Goal: Task Accomplishment & Management: Manage account settings

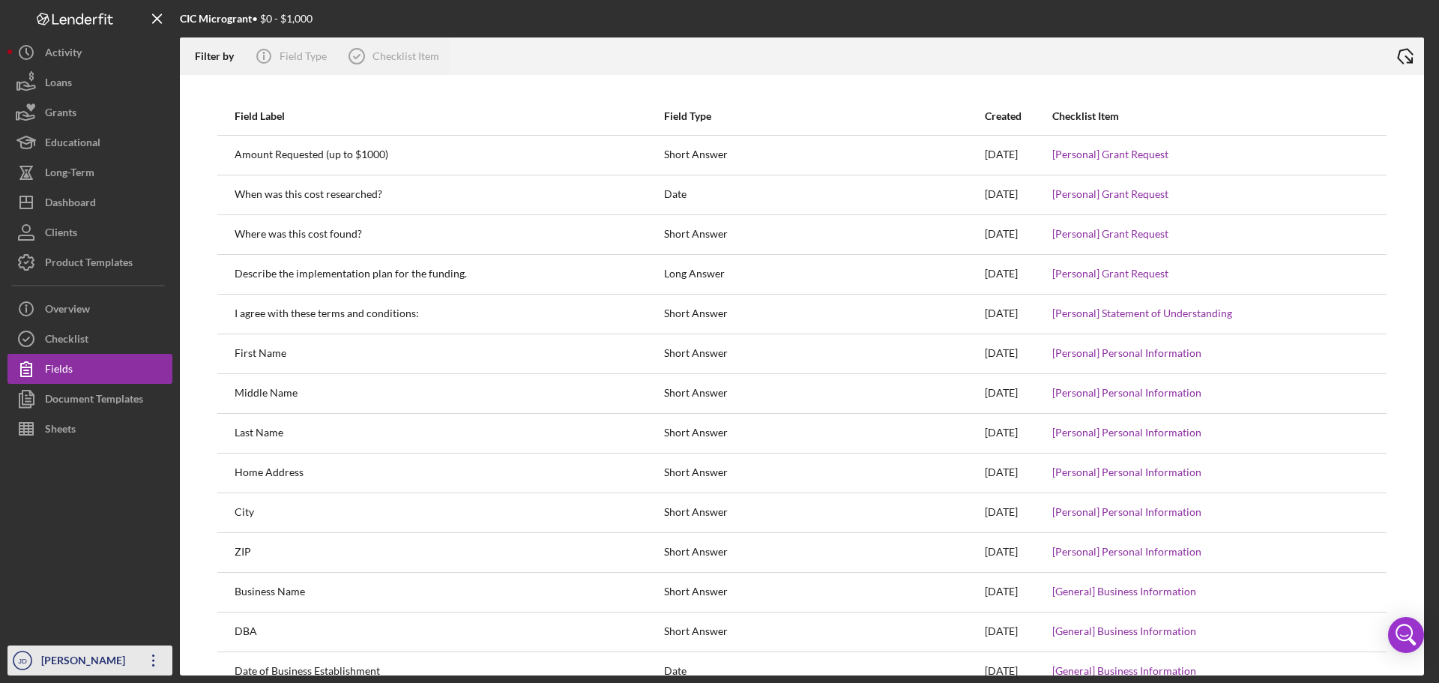
click at [154, 663] on icon "Icon/Overflow" at bounding box center [153, 660] width 37 height 37
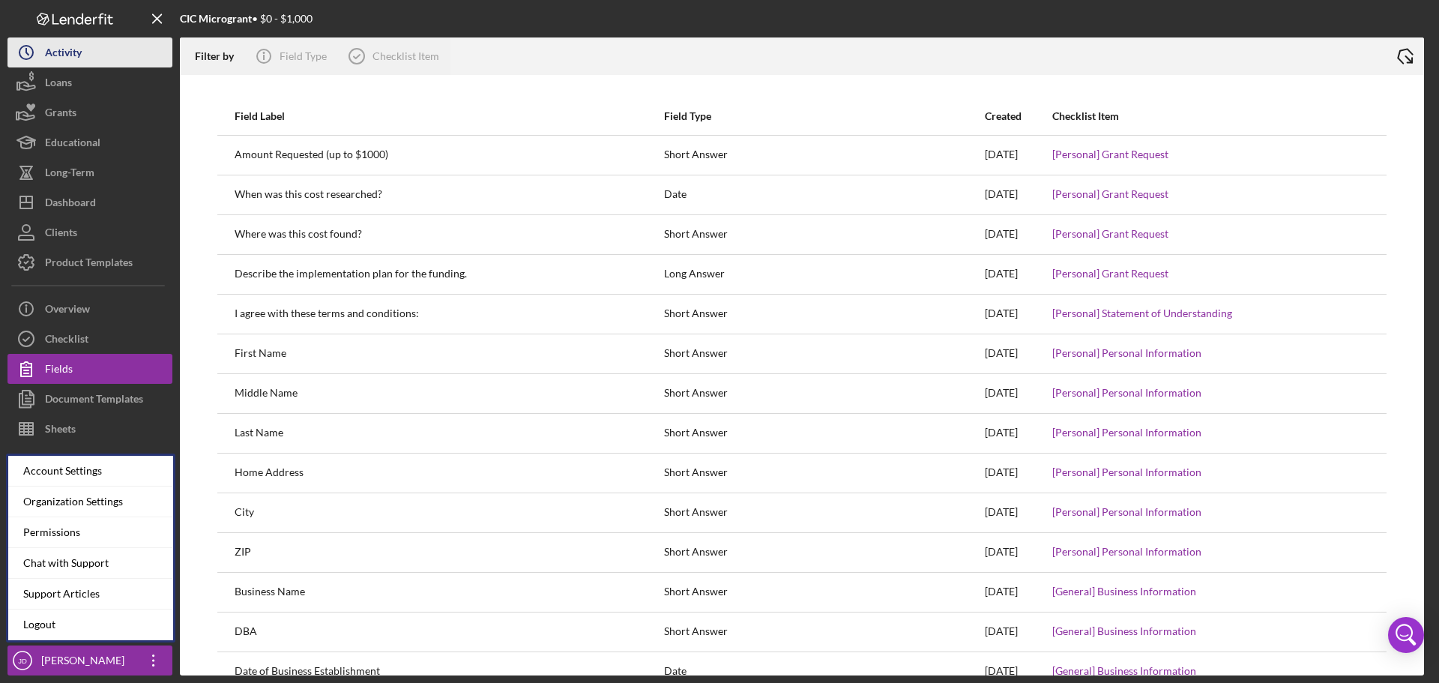
click at [80, 43] on div "Activity" at bounding box center [63, 54] width 37 height 34
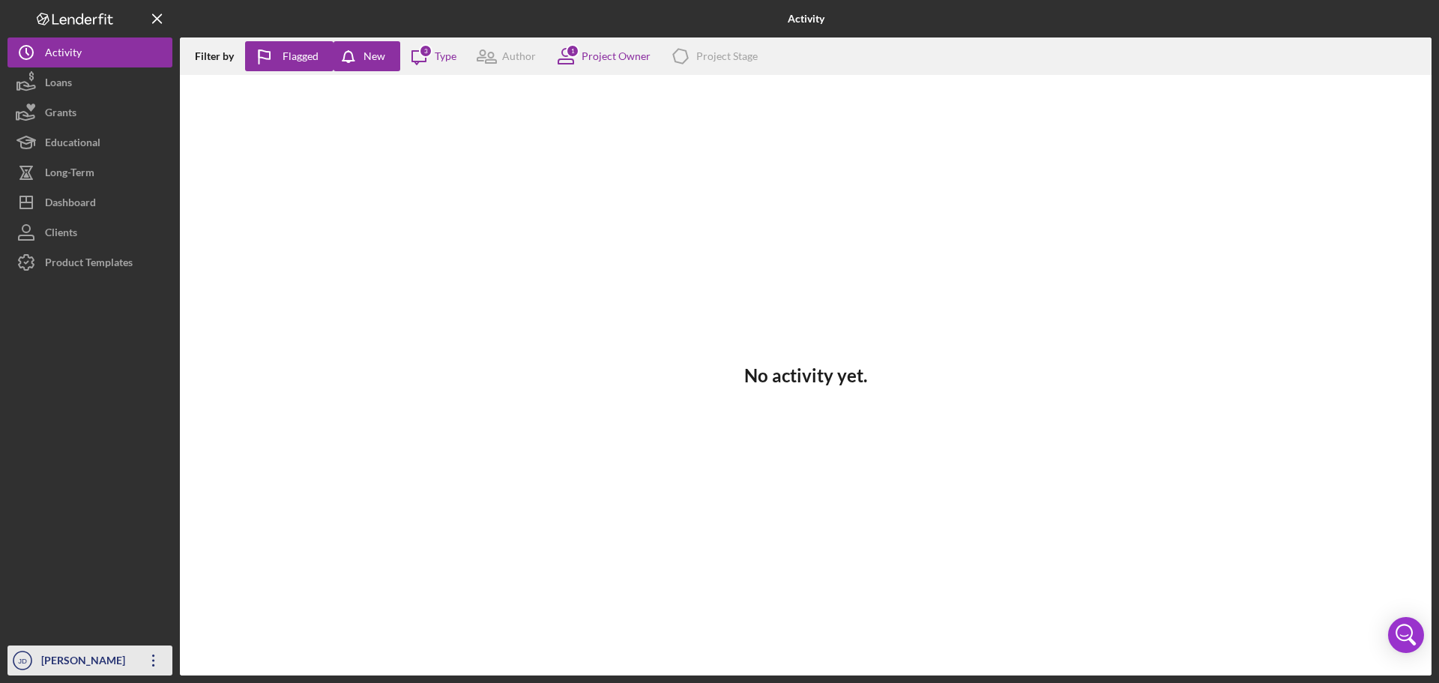
click at [152, 663] on icon "Icon/Overflow" at bounding box center [153, 660] width 37 height 37
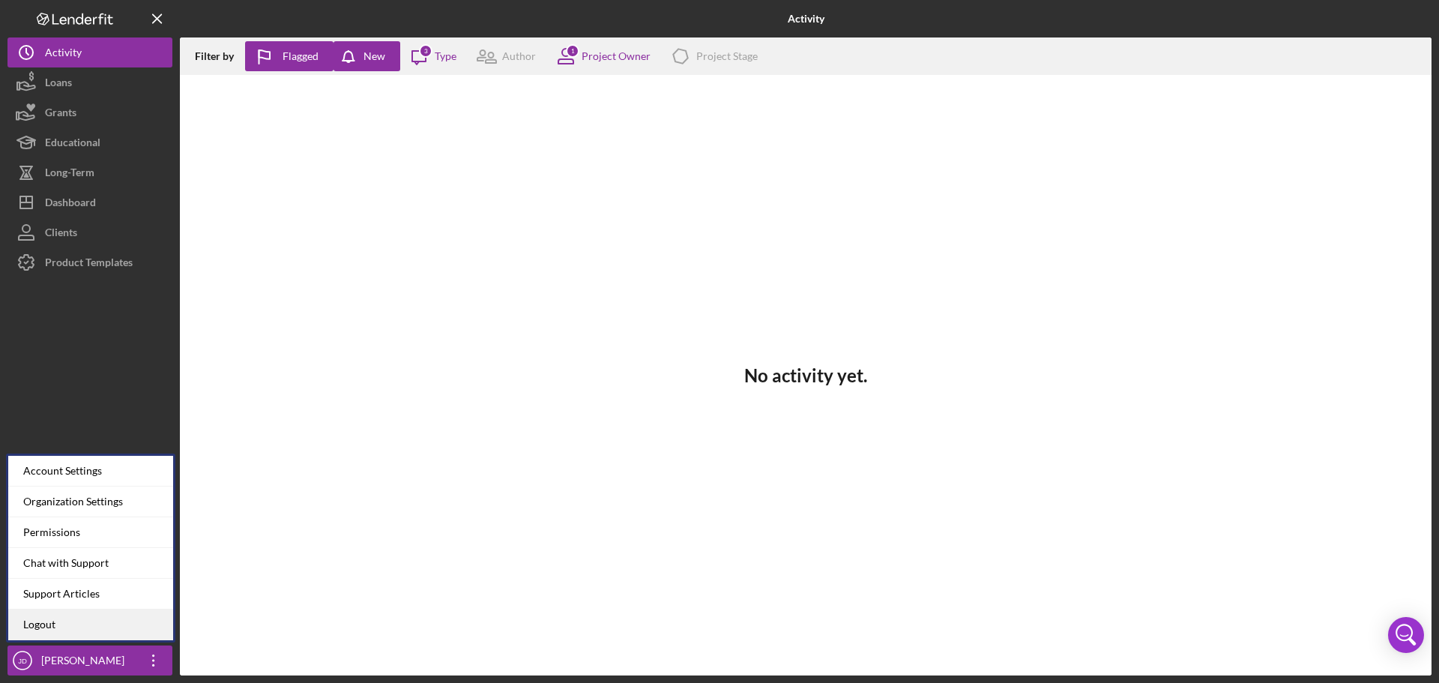
click at [49, 620] on link "Logout" at bounding box center [90, 624] width 165 height 31
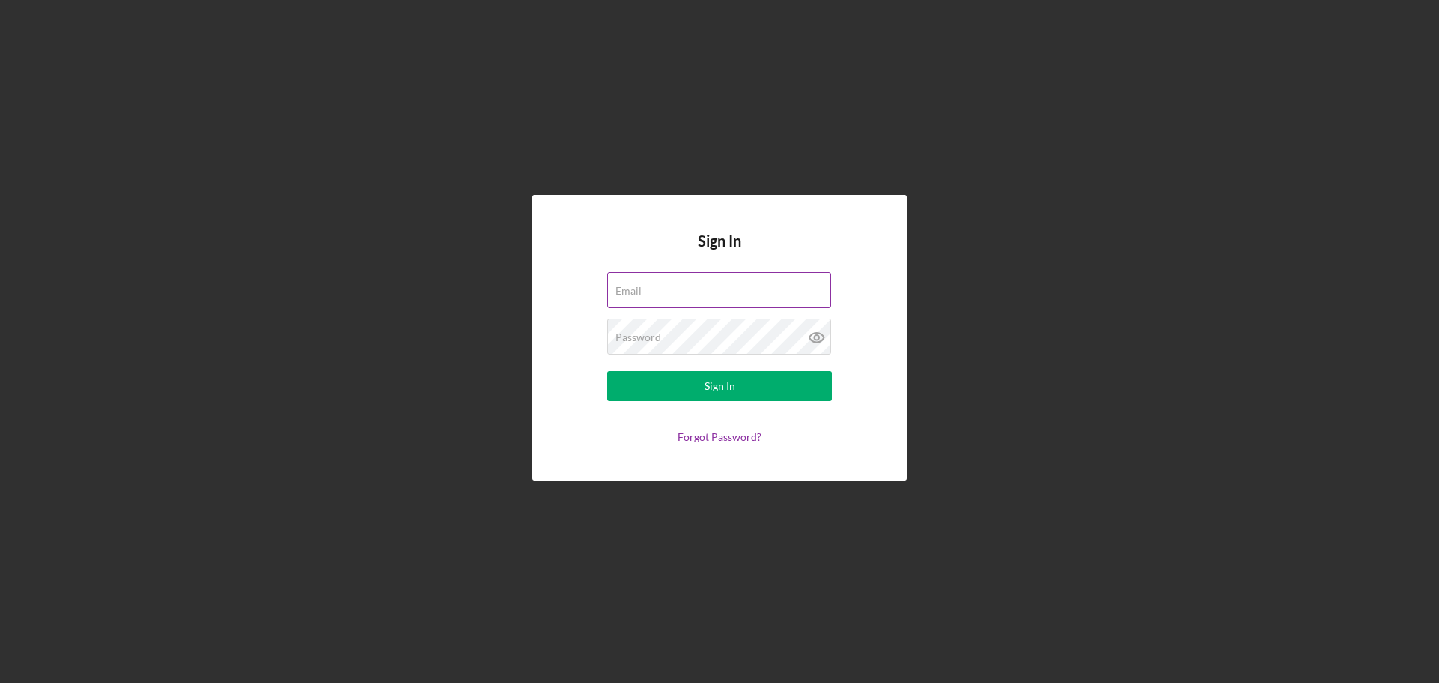
click at [642, 295] on div "Email" at bounding box center [719, 290] width 225 height 37
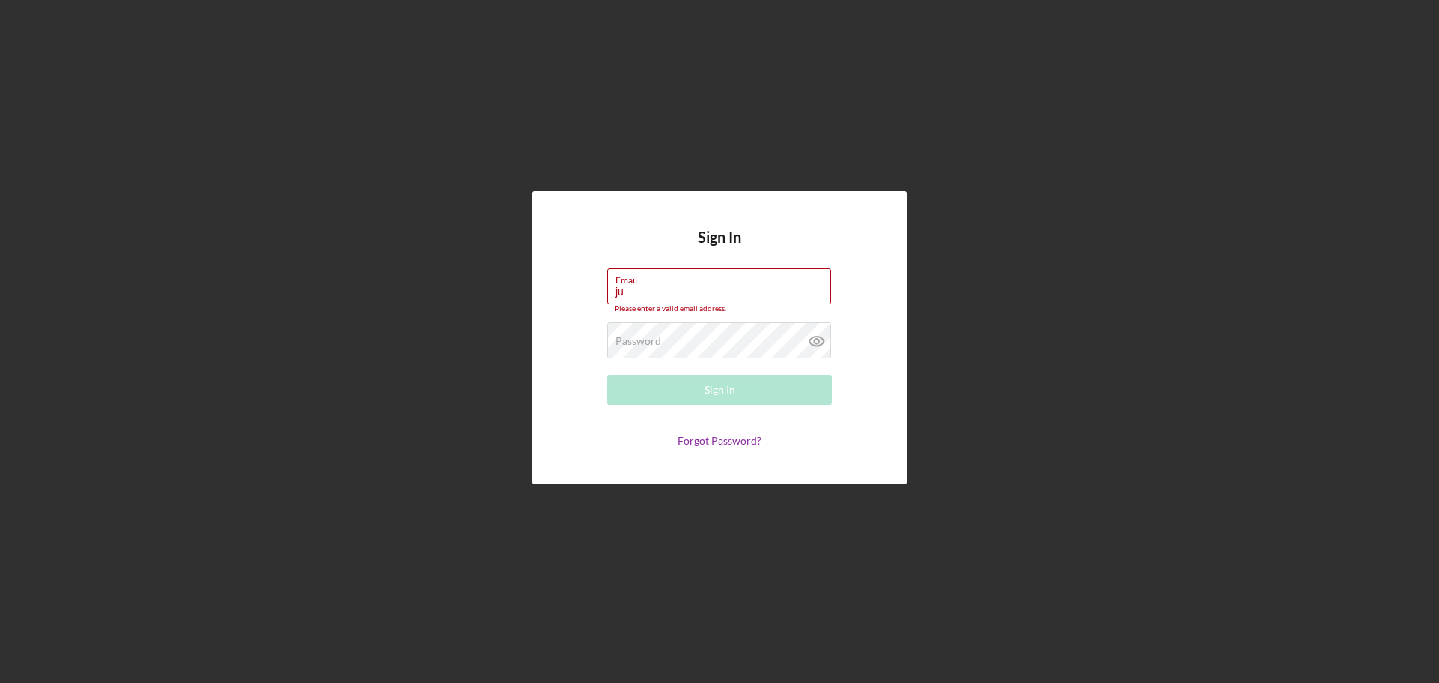
type input "[PERSON_NAME][EMAIL_ADDRESS][DOMAIN_NAME]"
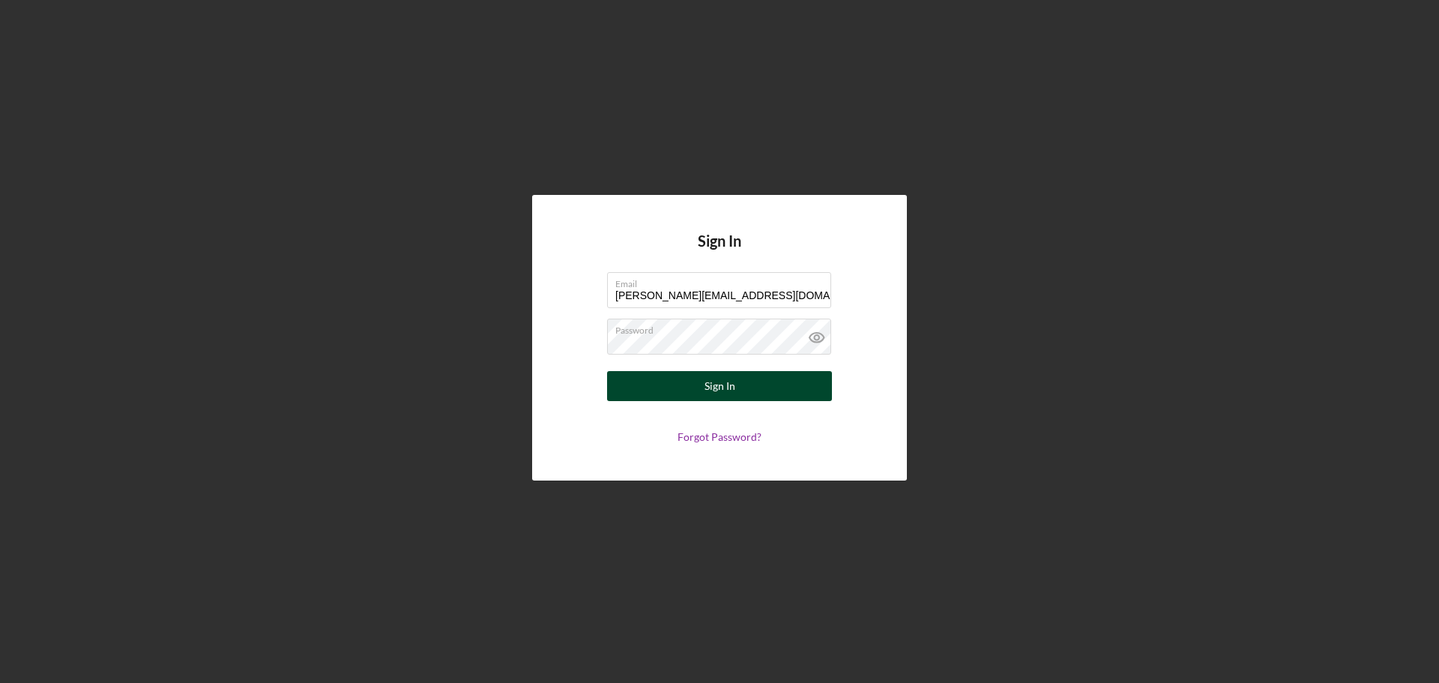
click at [699, 389] on button "Sign In" at bounding box center [719, 386] width 225 height 30
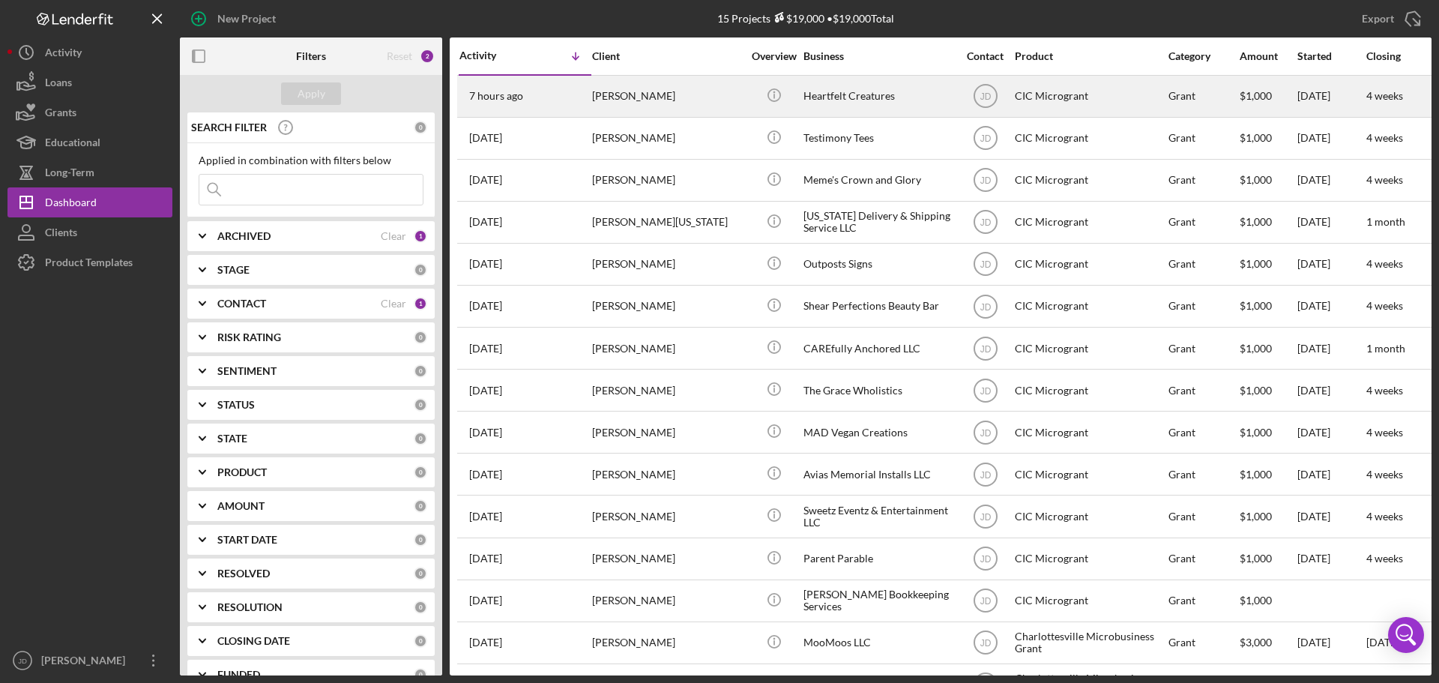
click at [567, 104] on div "7 hours ago [PERSON_NAME]" at bounding box center [524, 96] width 131 height 40
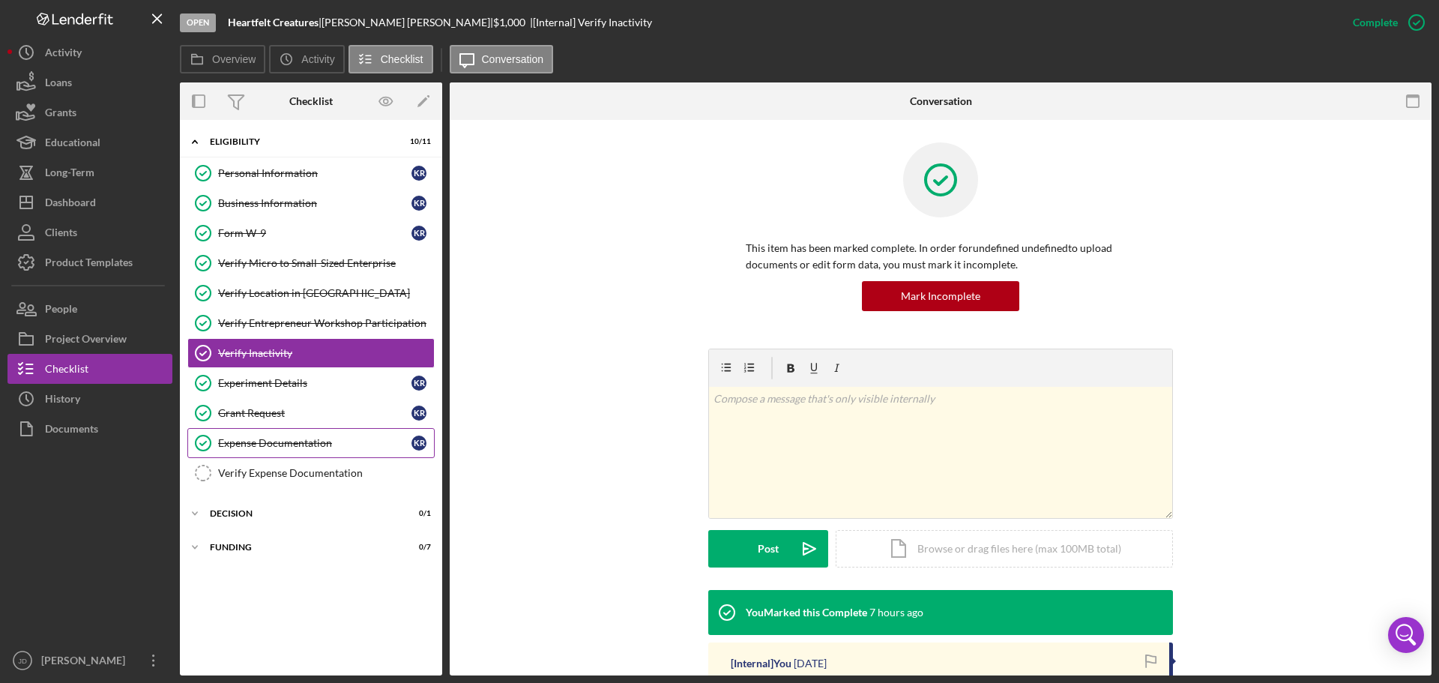
click at [293, 441] on div "Expense Documentation" at bounding box center [314, 443] width 193 height 12
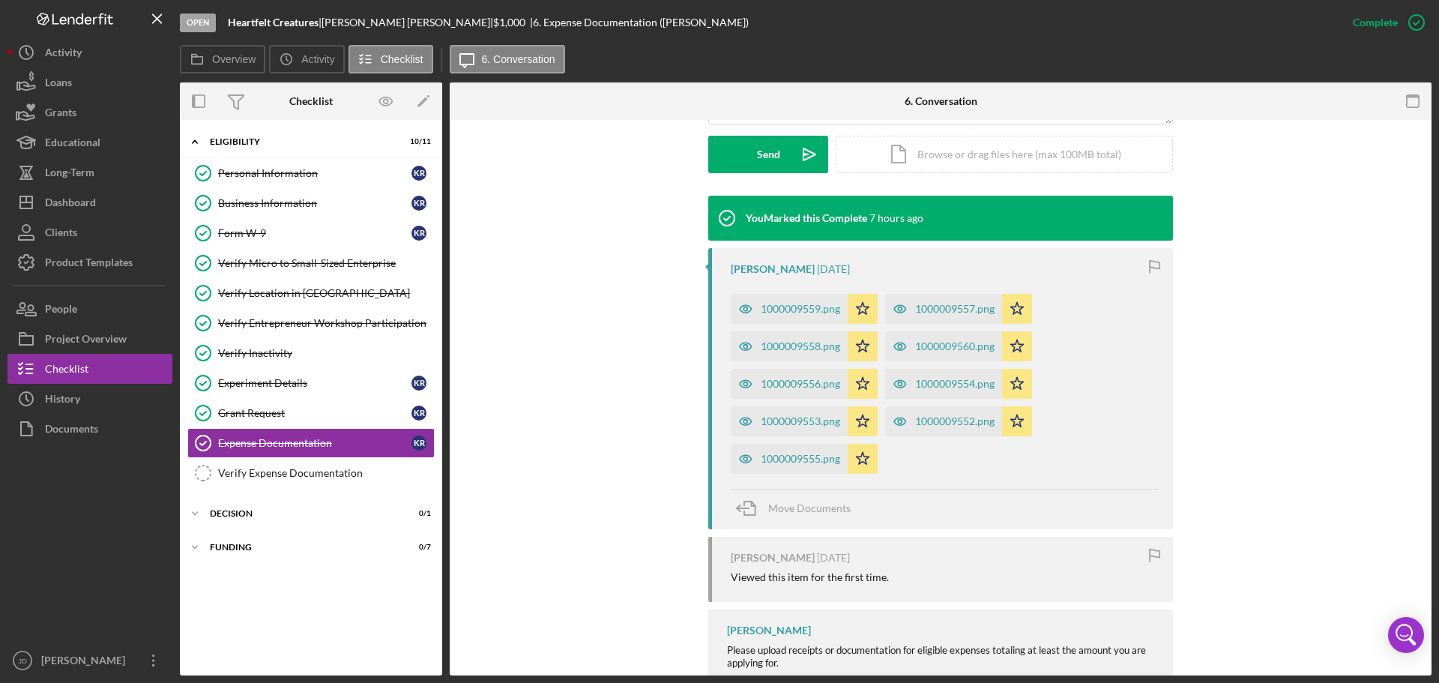
scroll to position [503, 0]
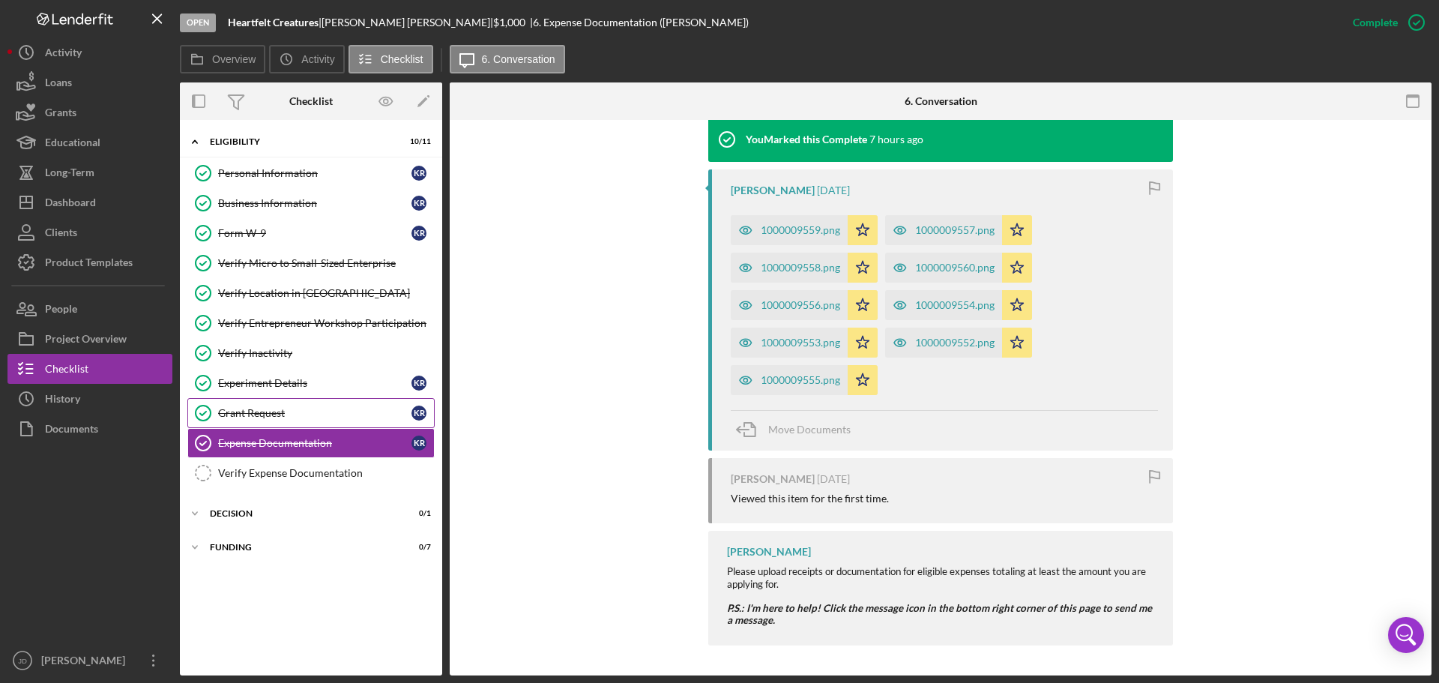
click at [276, 408] on div "Grant Request" at bounding box center [314, 413] width 193 height 12
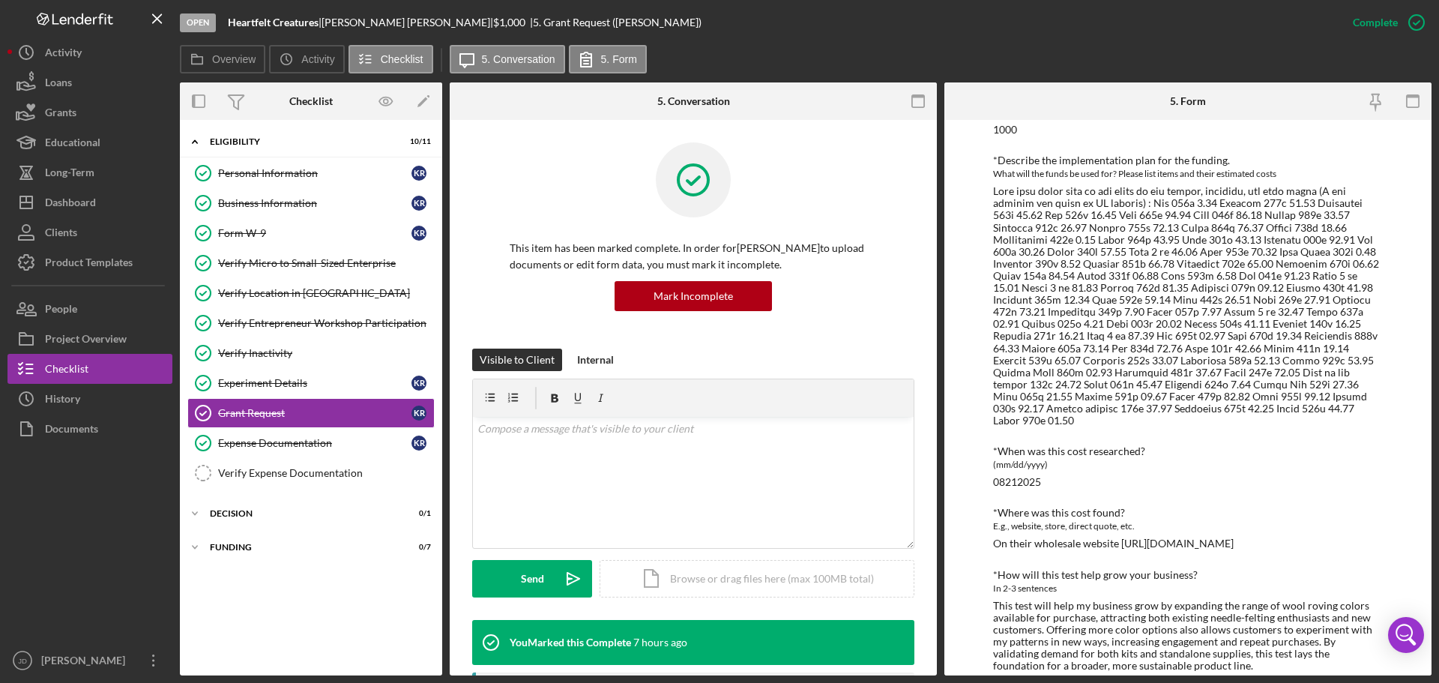
scroll to position [94, 0]
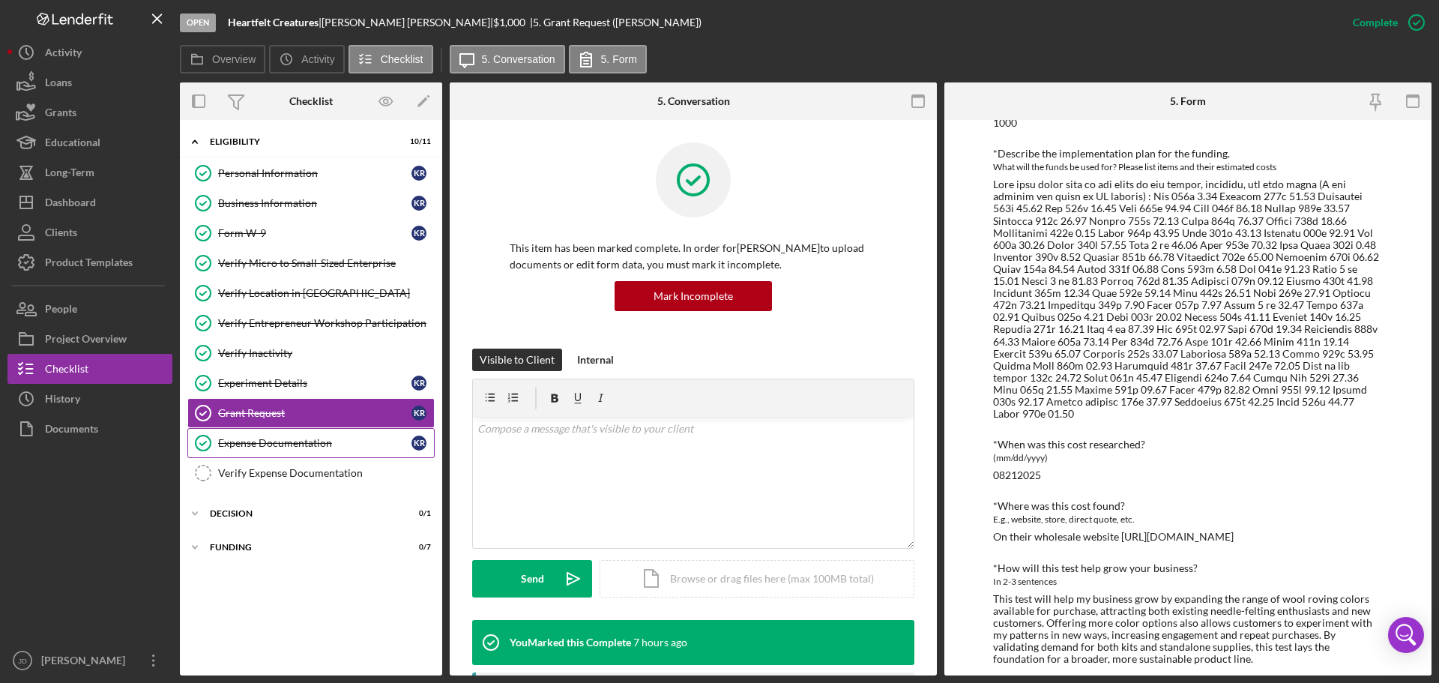
click at [317, 444] on div "Expense Documentation" at bounding box center [314, 443] width 193 height 12
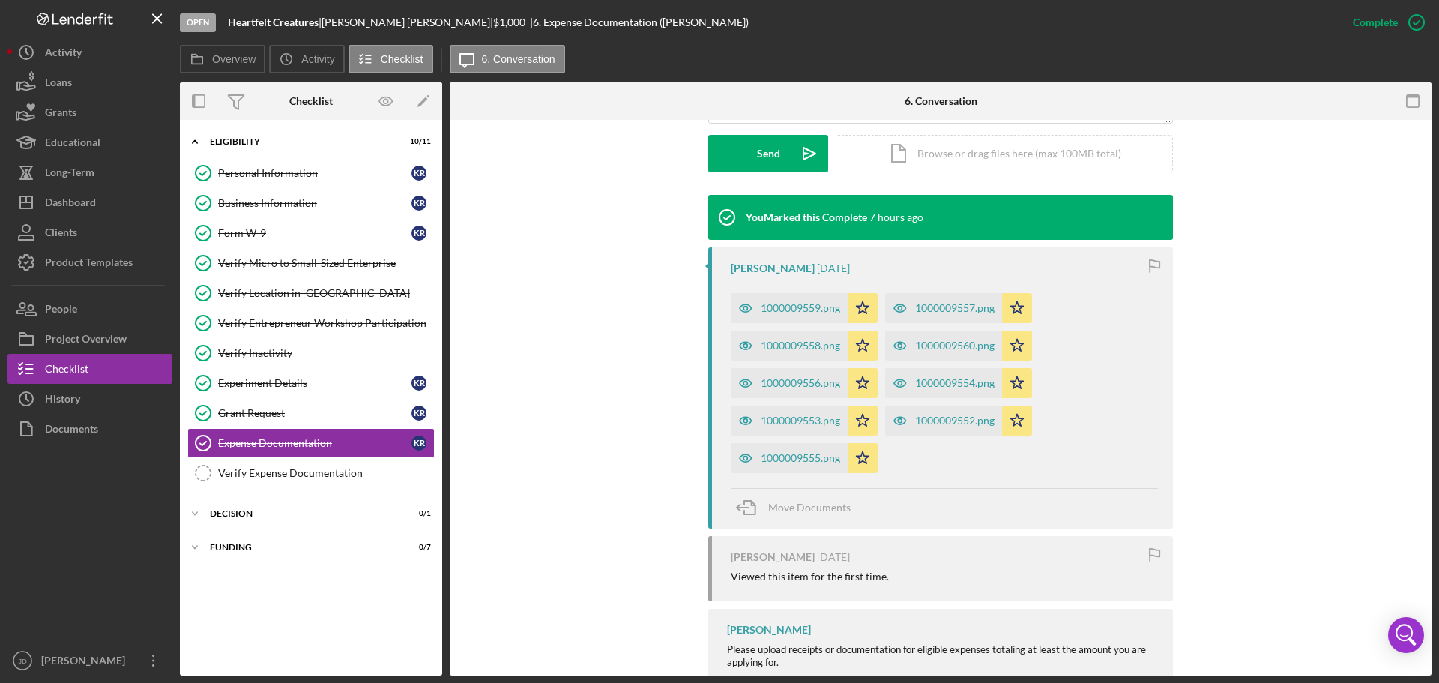
scroll to position [503, 0]
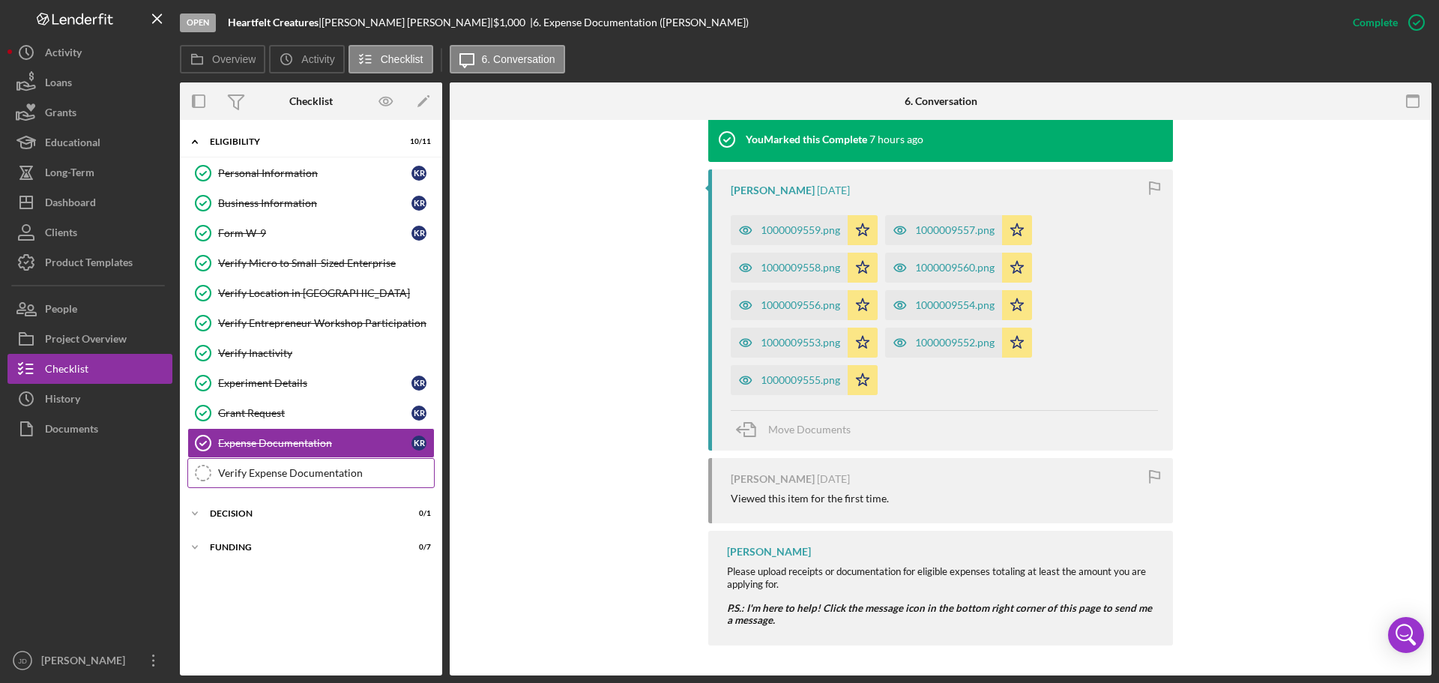
click at [259, 478] on div "Verify Expense Documentation" at bounding box center [326, 473] width 216 height 12
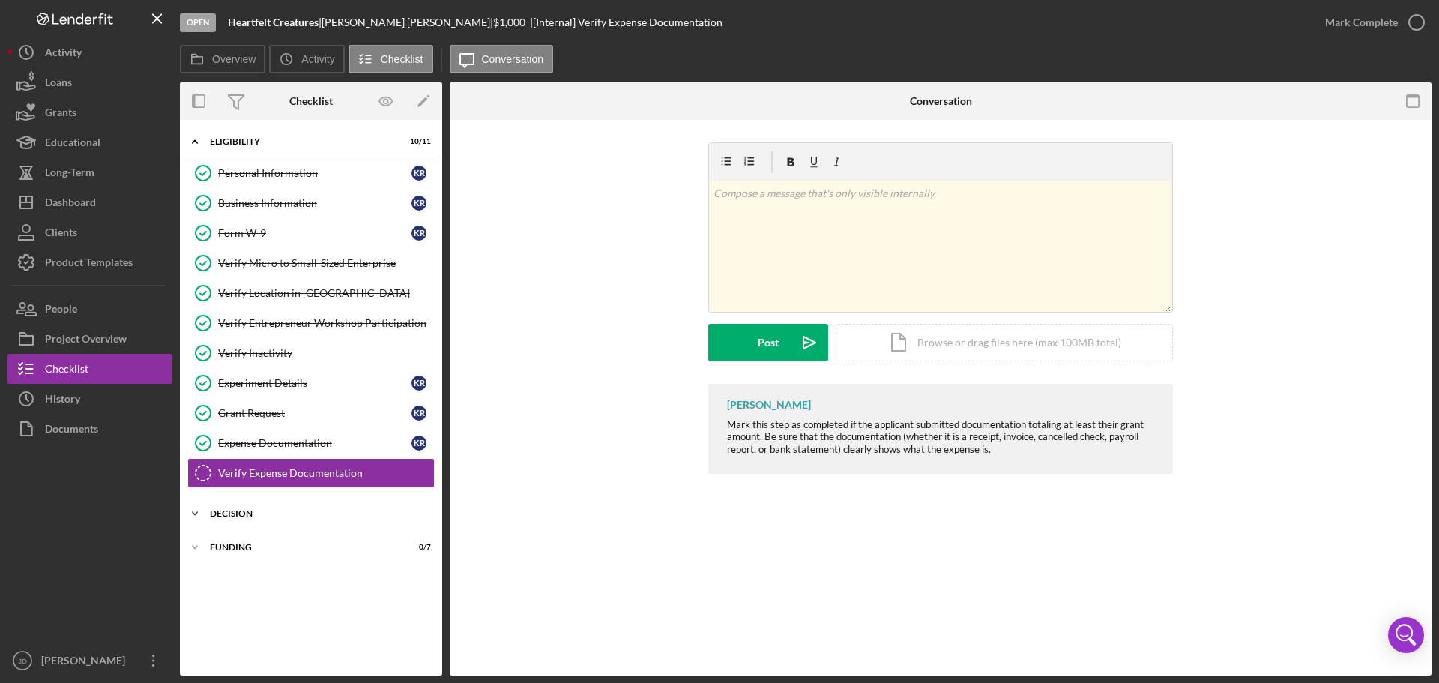
click at [236, 509] on div "Icon/Expander Decision 0 / 1" at bounding box center [311, 513] width 262 height 30
click at [227, 585] on div "FUNDING" at bounding box center [317, 585] width 214 height 9
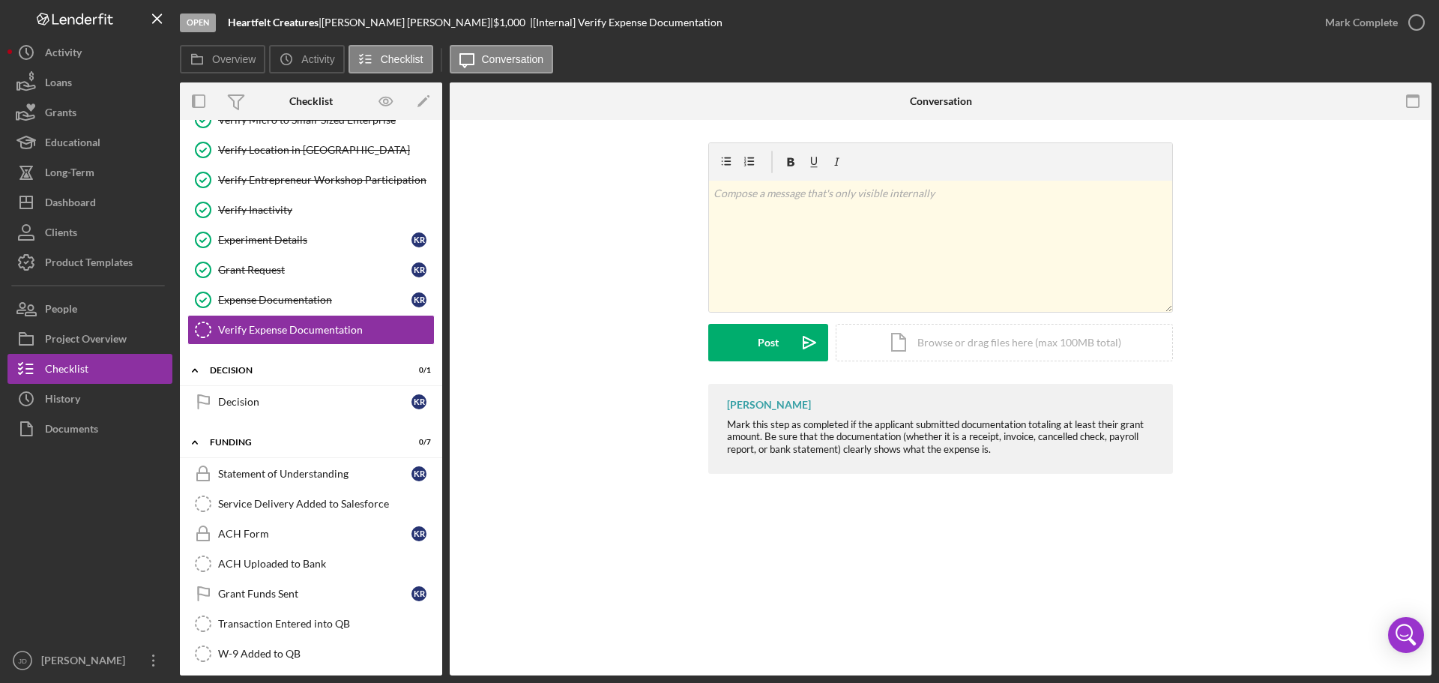
scroll to position [151, 0]
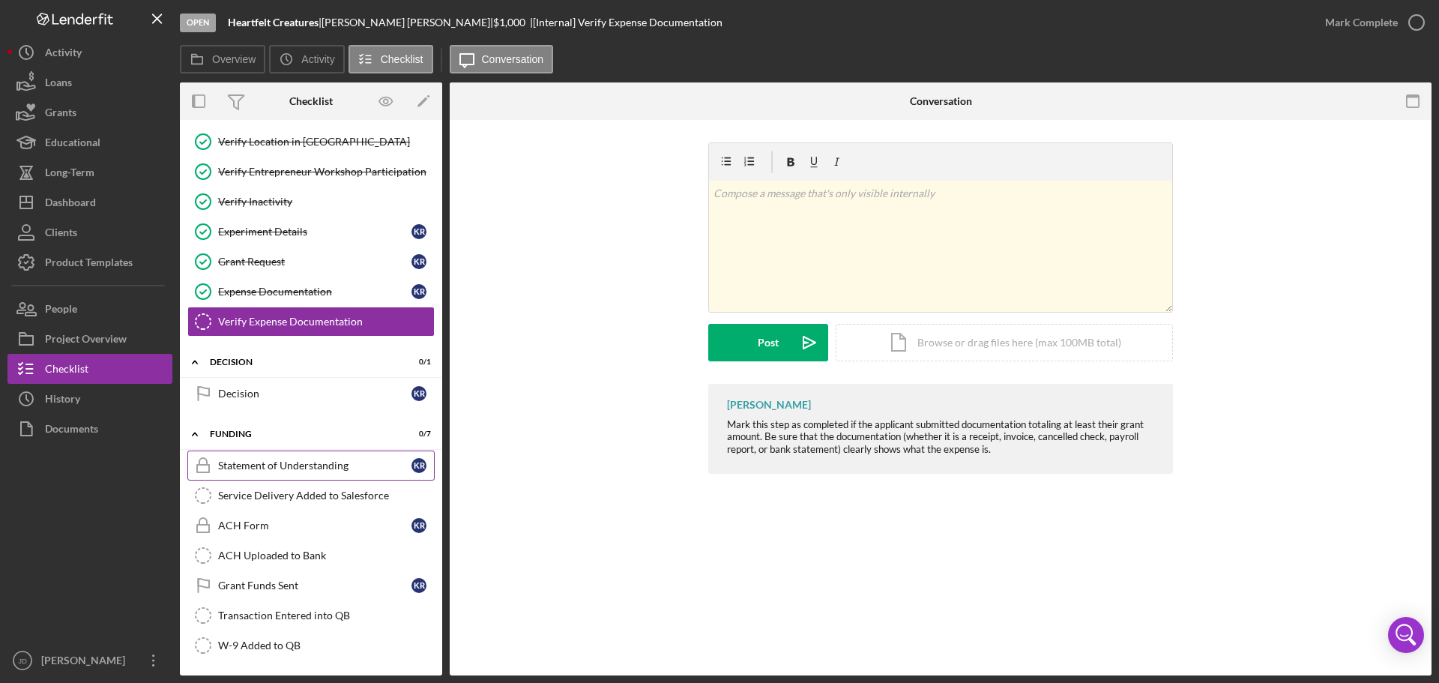
click at [283, 462] on div "Statement of Understanding" at bounding box center [314, 465] width 193 height 12
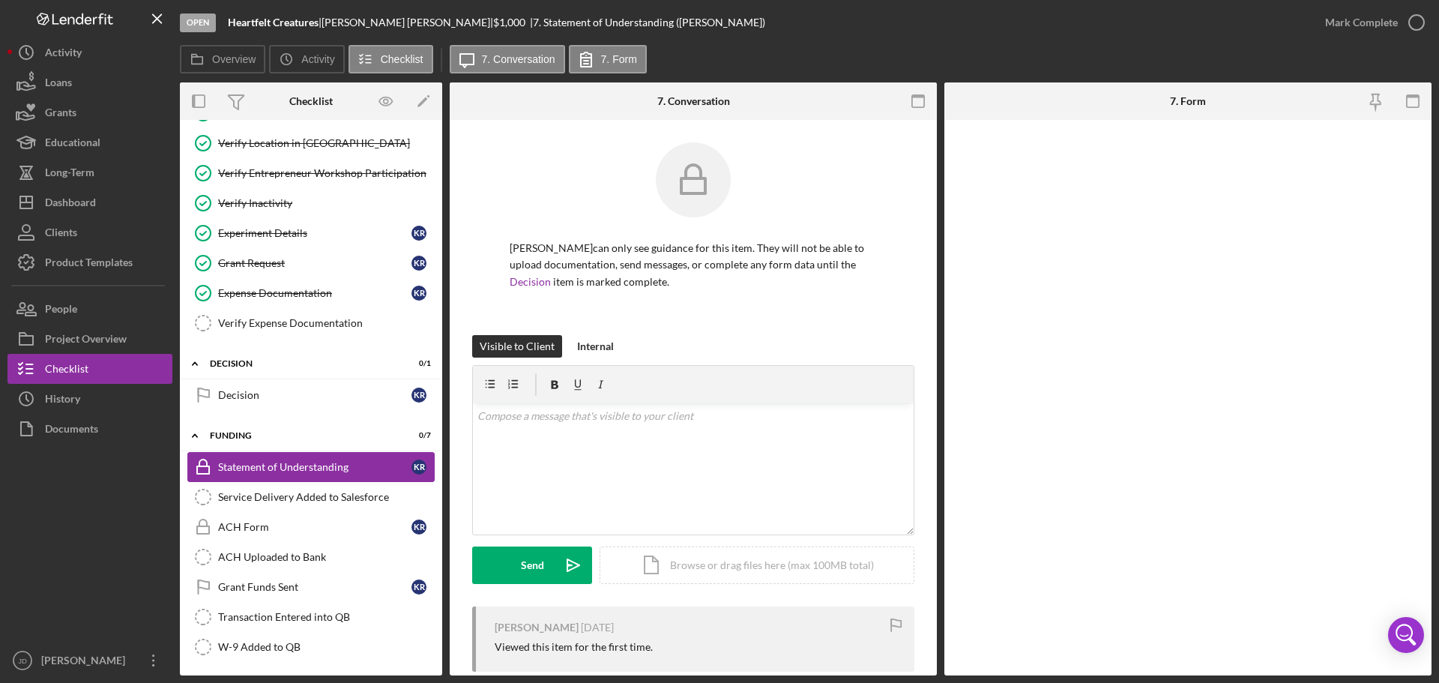
scroll to position [151, 0]
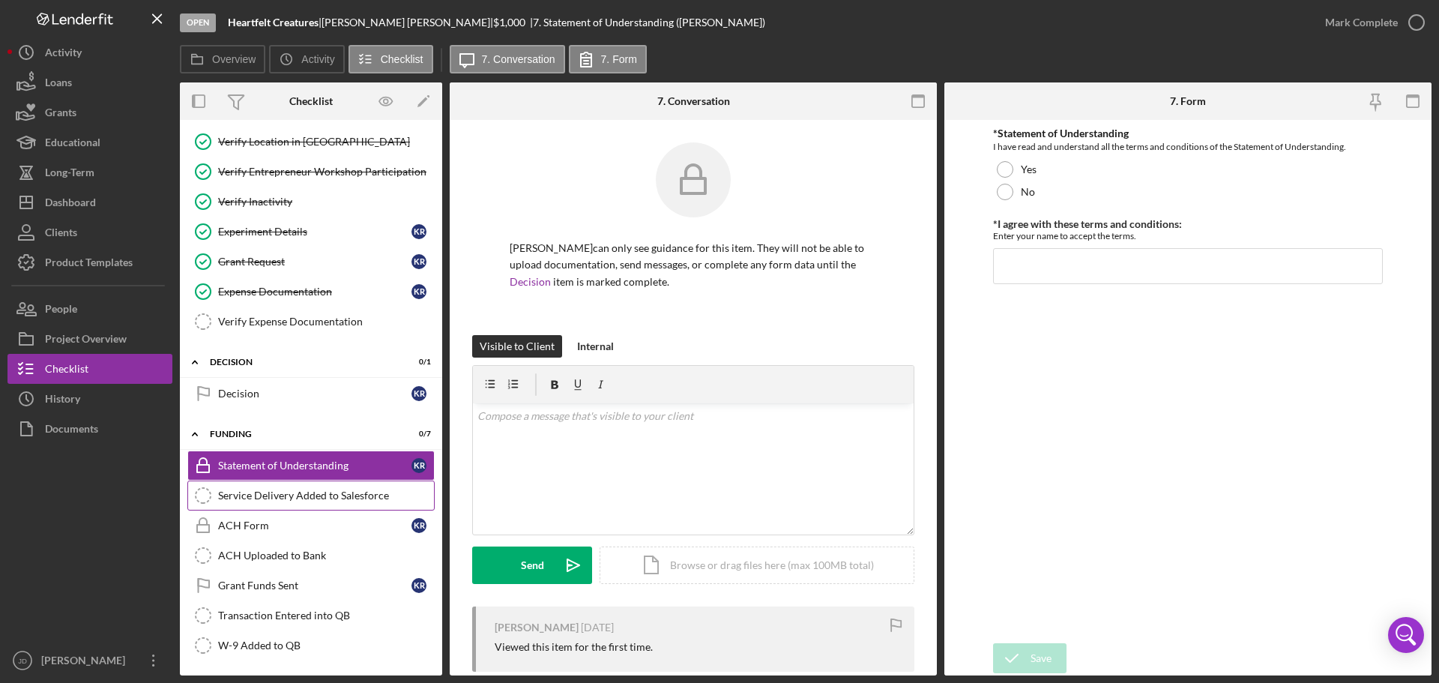
click at [299, 501] on div "Service Delivery Added to Salesforce" at bounding box center [326, 495] width 216 height 12
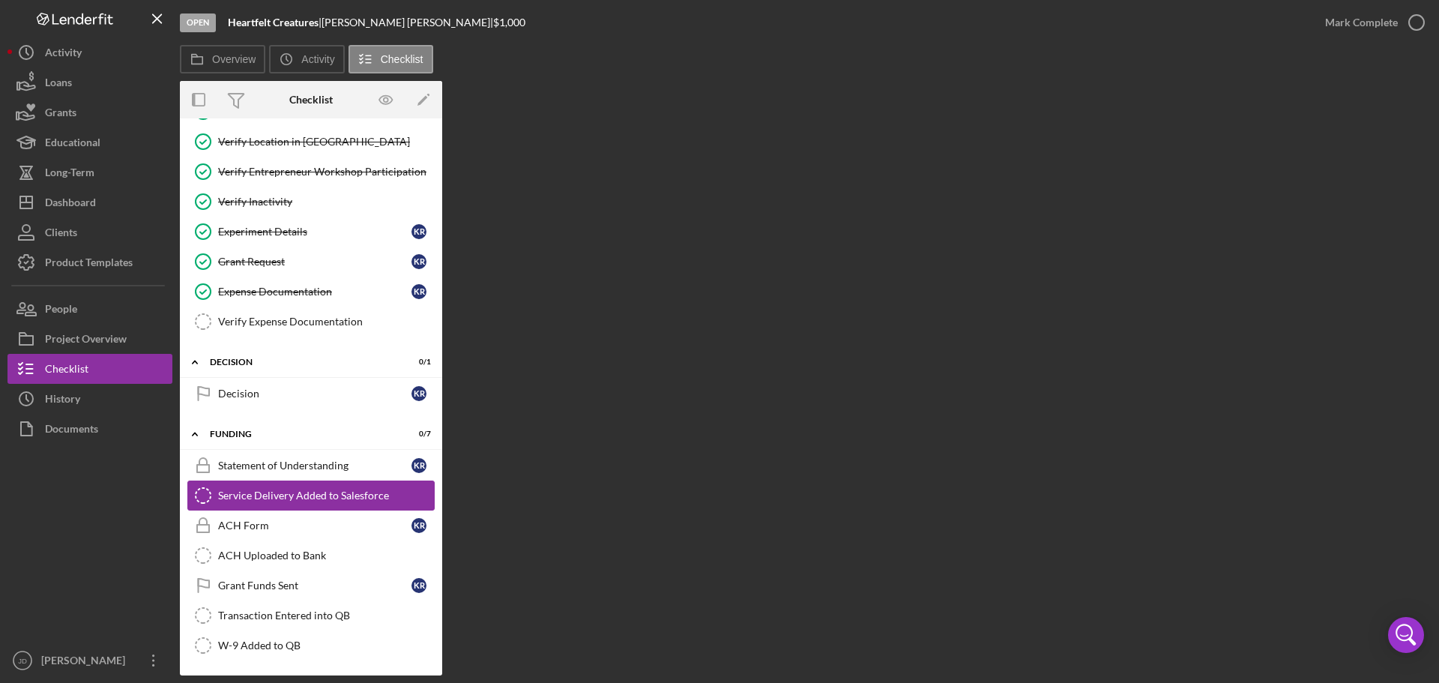
scroll to position [151, 0]
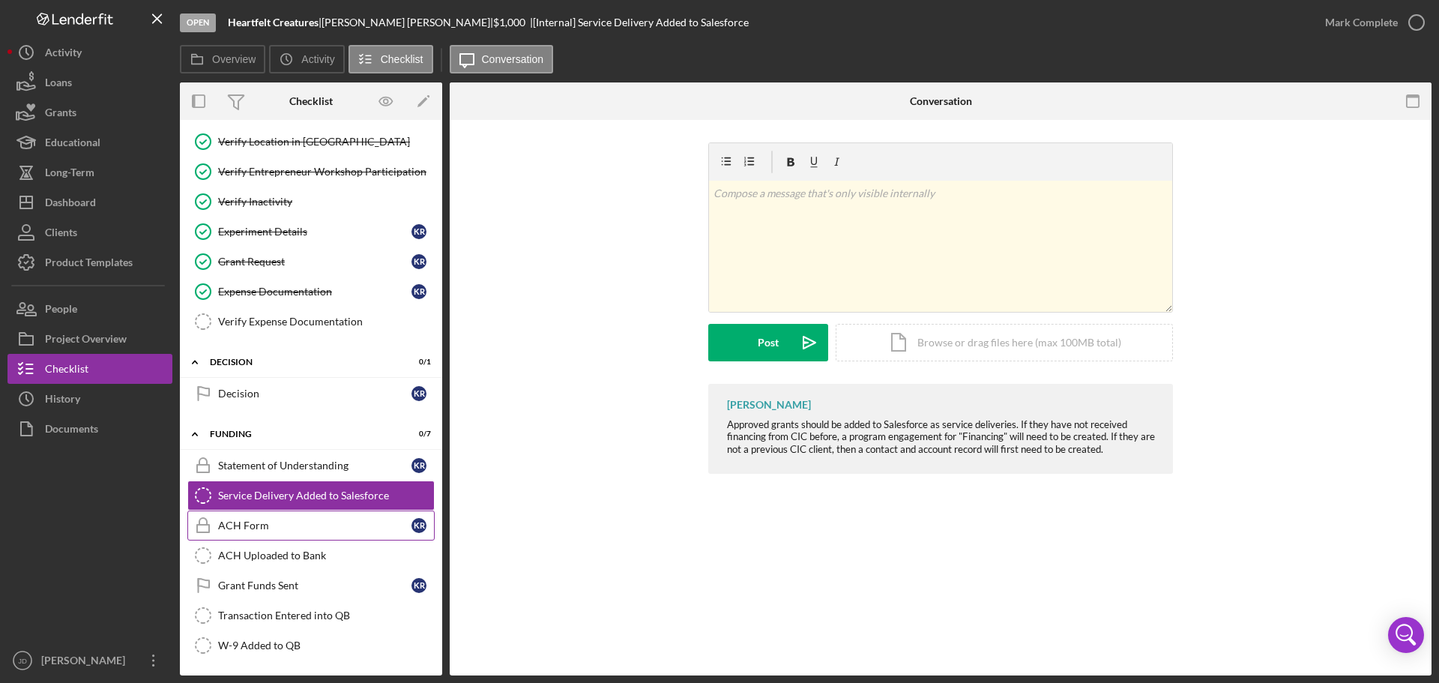
click at [294, 525] on div "ACH Form" at bounding box center [314, 525] width 193 height 12
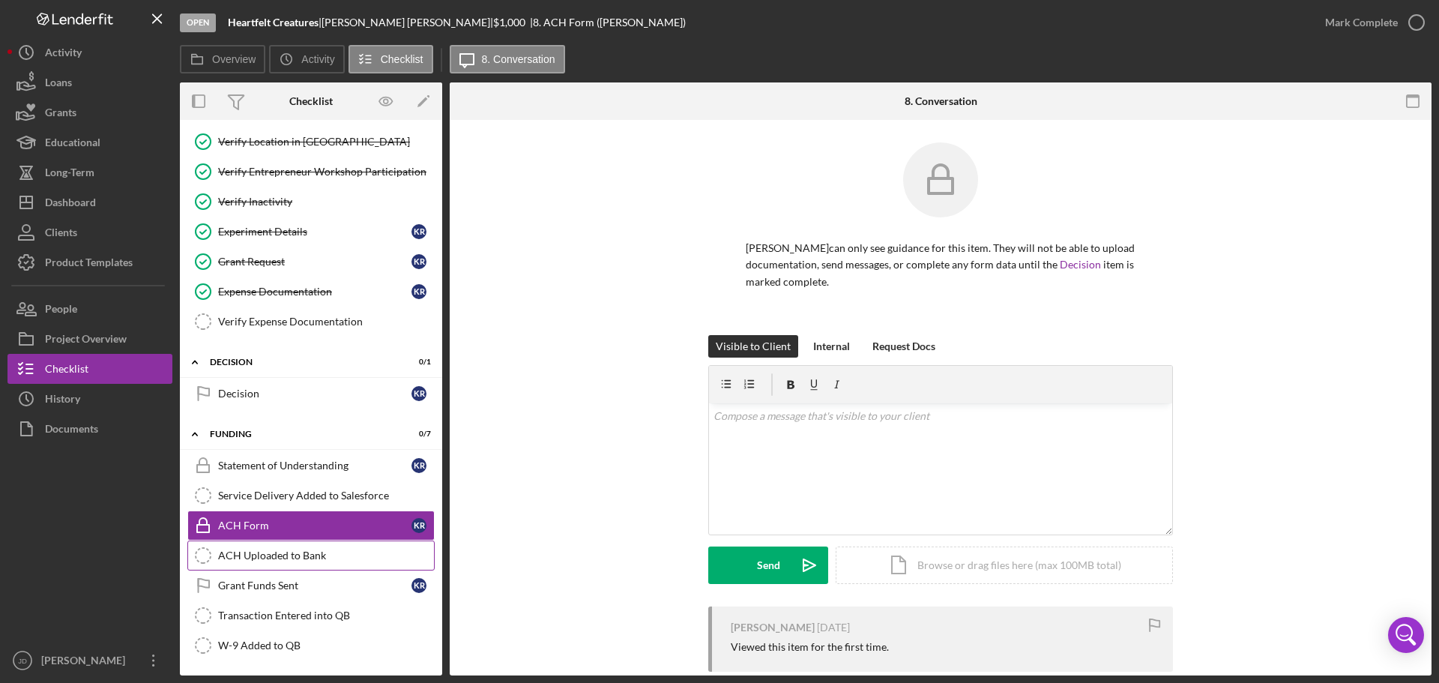
click at [295, 557] on div "ACH Uploaded to Bank" at bounding box center [326, 555] width 216 height 12
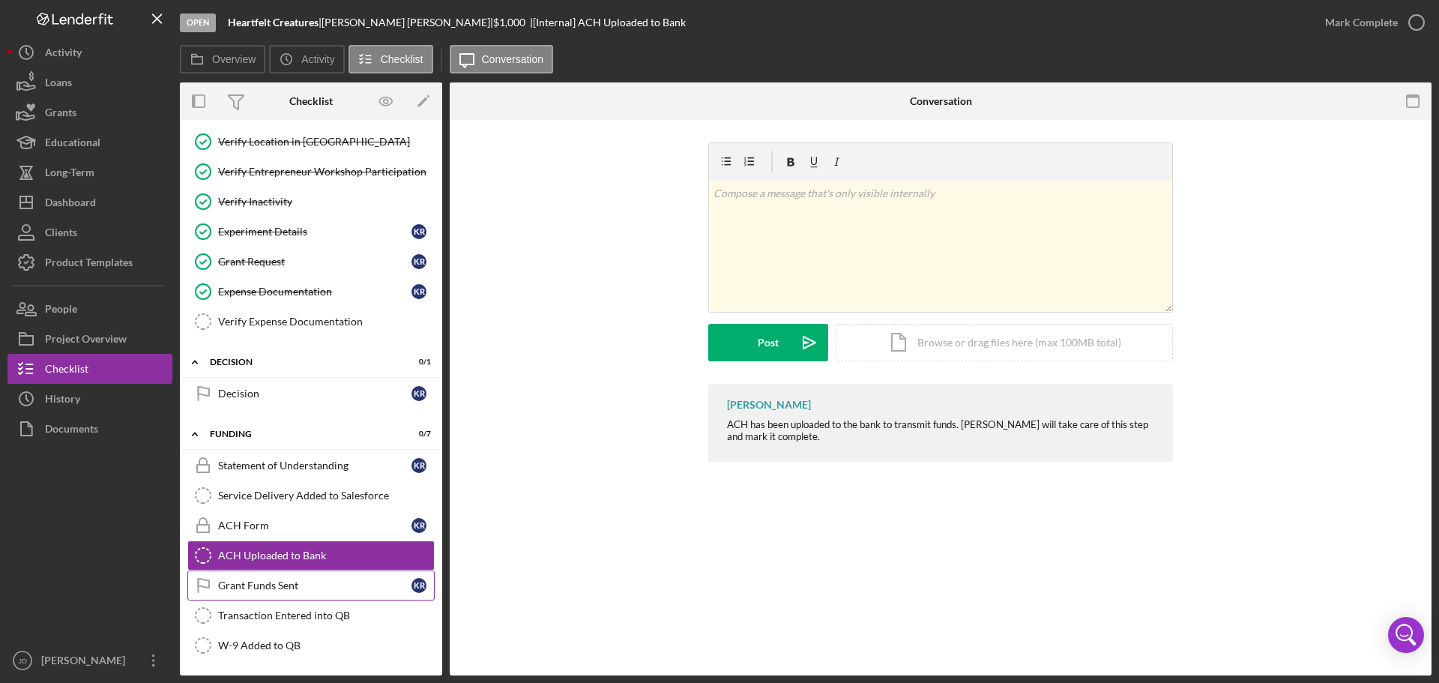
click at [292, 583] on div "Grant Funds Sent" at bounding box center [314, 585] width 193 height 12
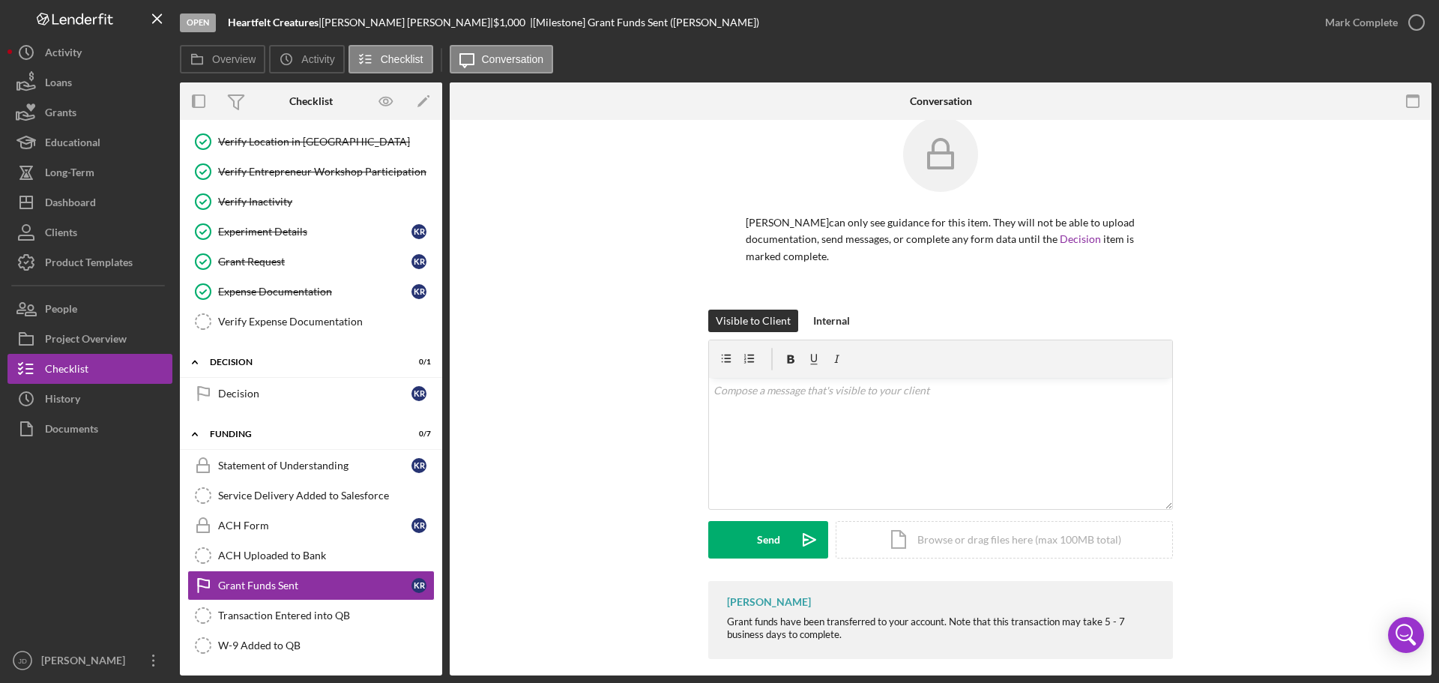
scroll to position [39, 0]
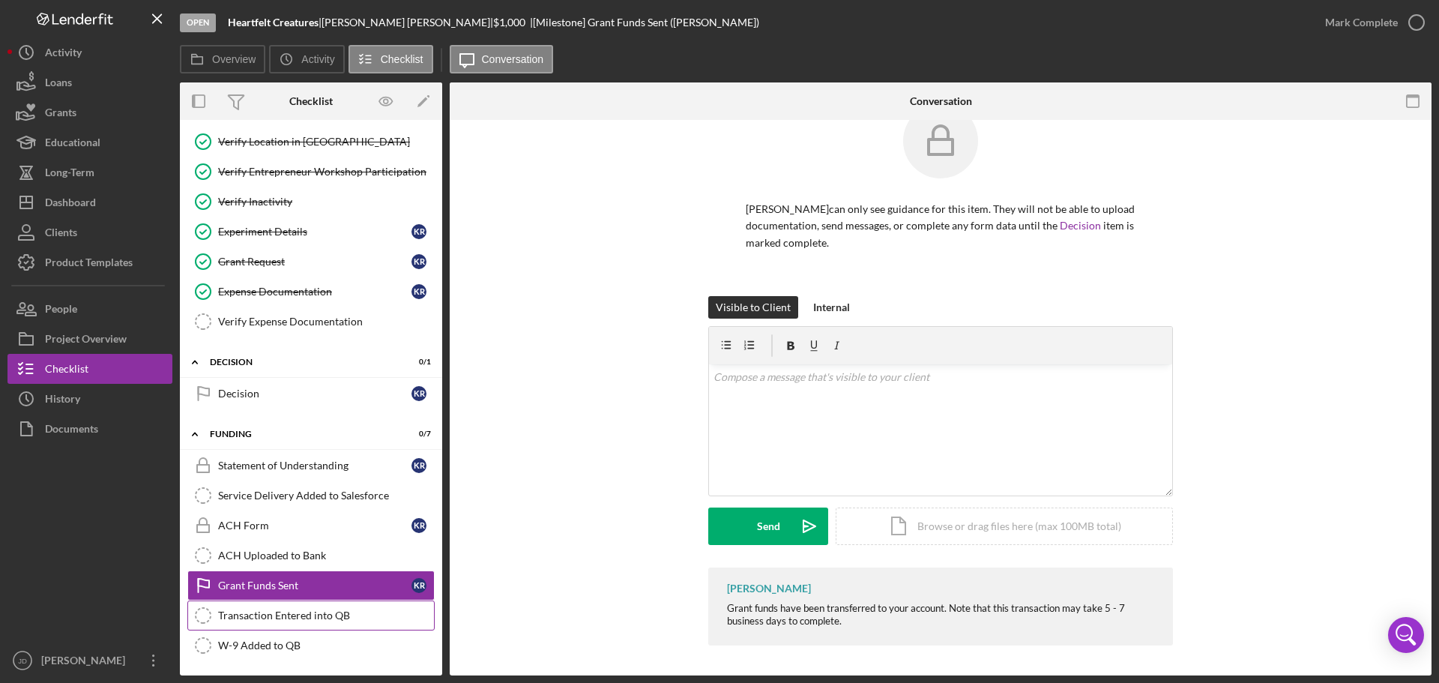
click at [298, 612] on div "Transaction Entered into QB" at bounding box center [326, 615] width 216 height 12
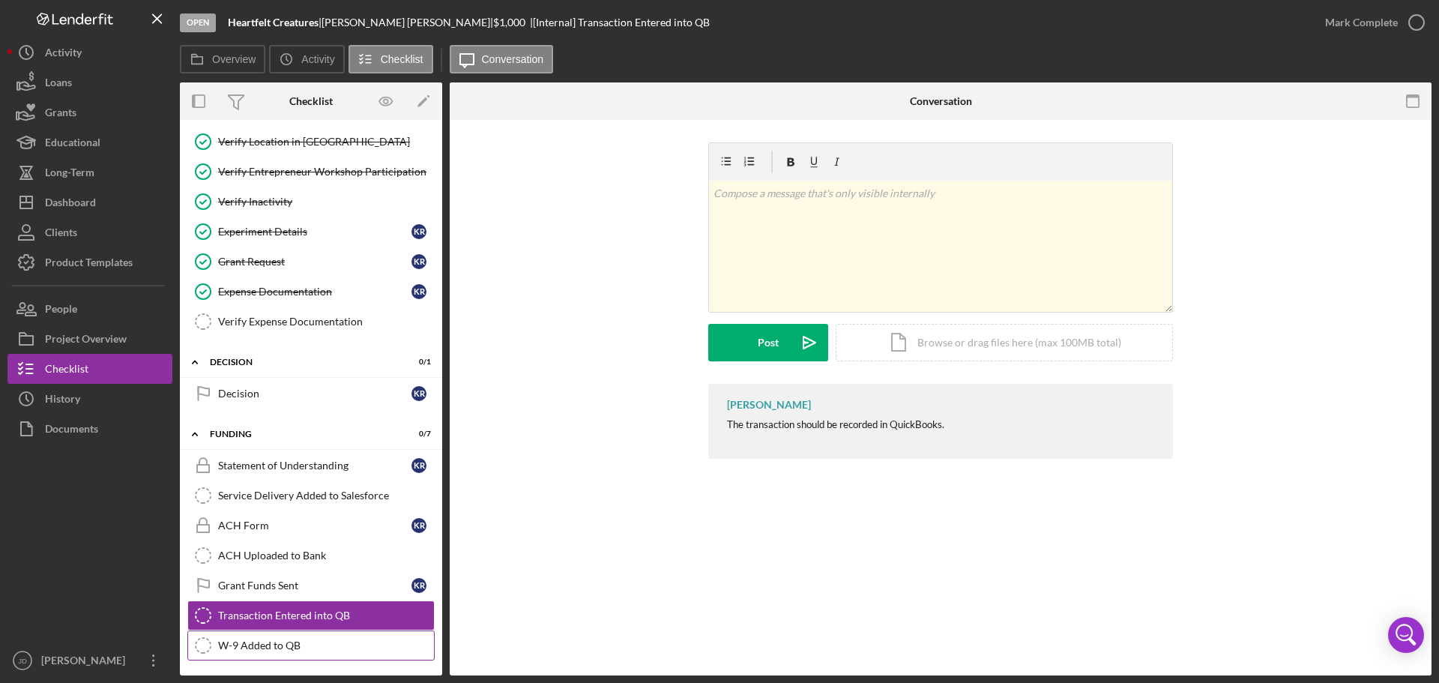
click at [274, 644] on div "W-9 Added to QB" at bounding box center [326, 645] width 216 height 12
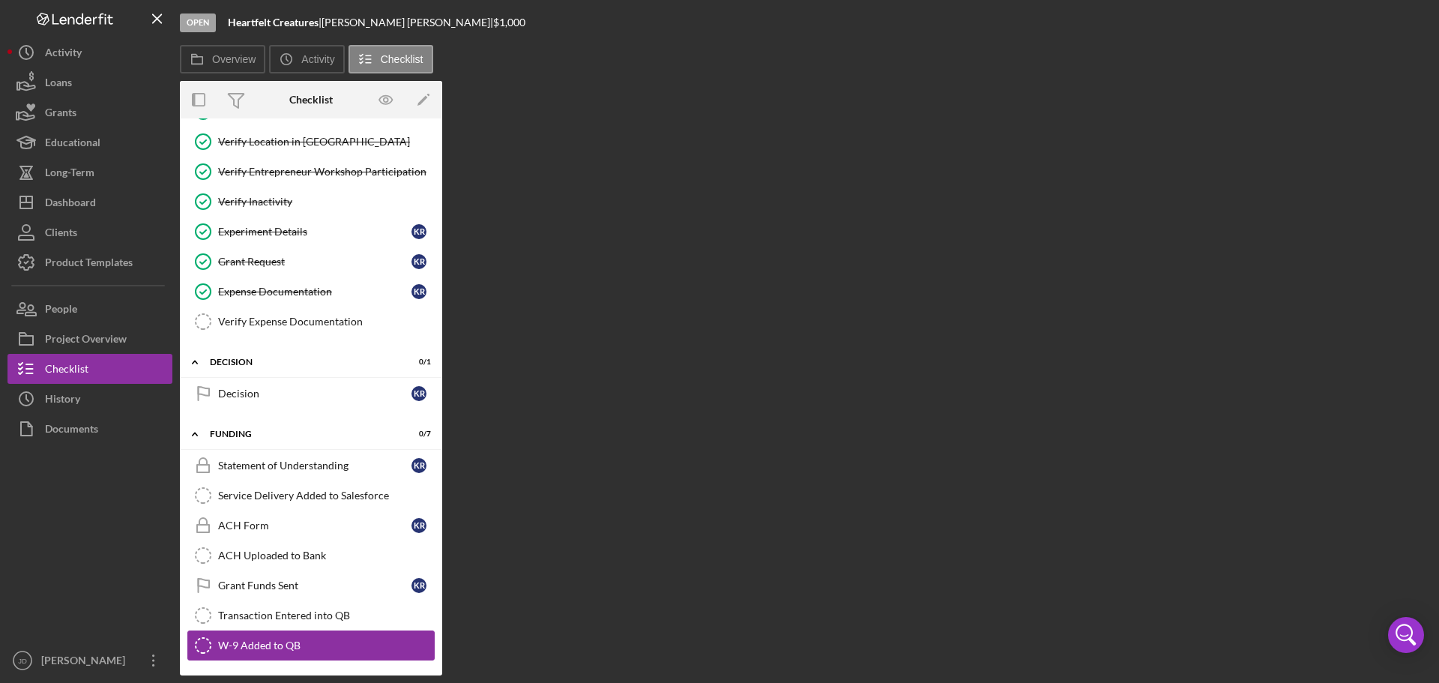
scroll to position [151, 0]
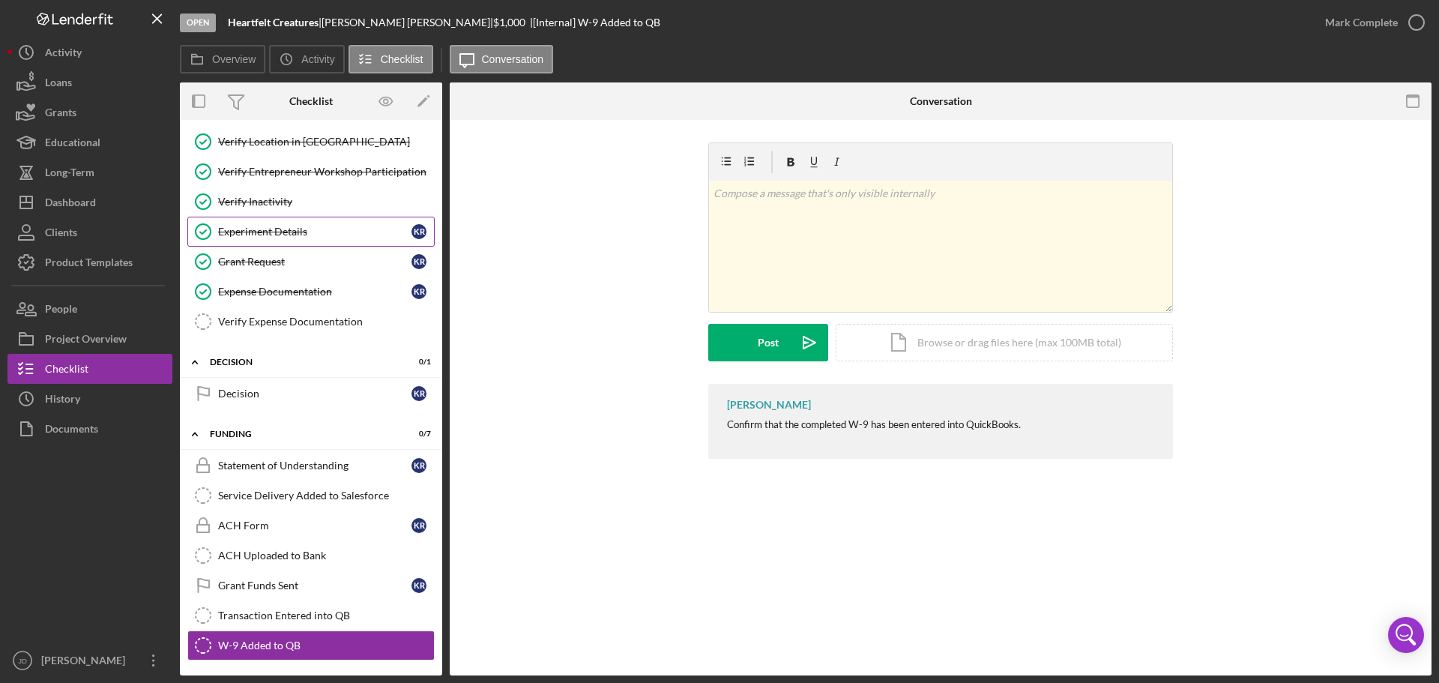
click at [288, 231] on div "Experiment Details" at bounding box center [314, 232] width 193 height 12
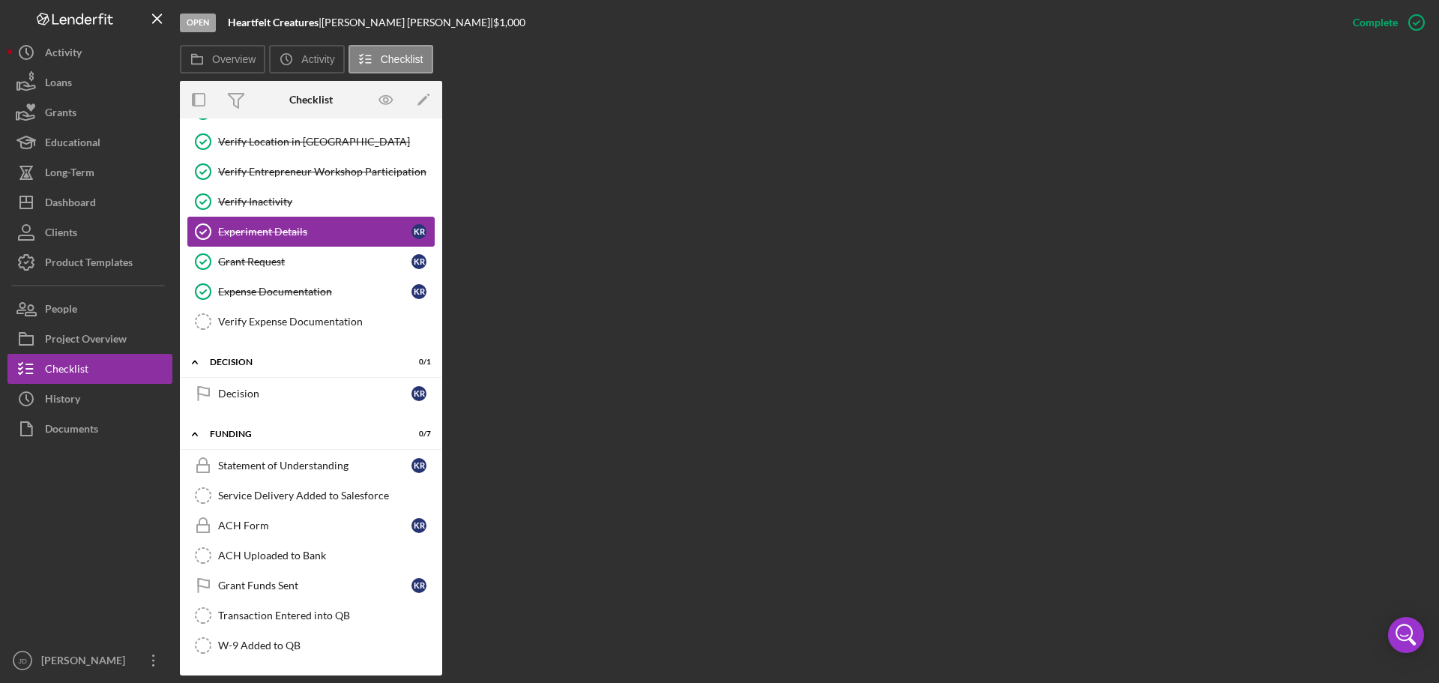
scroll to position [151, 0]
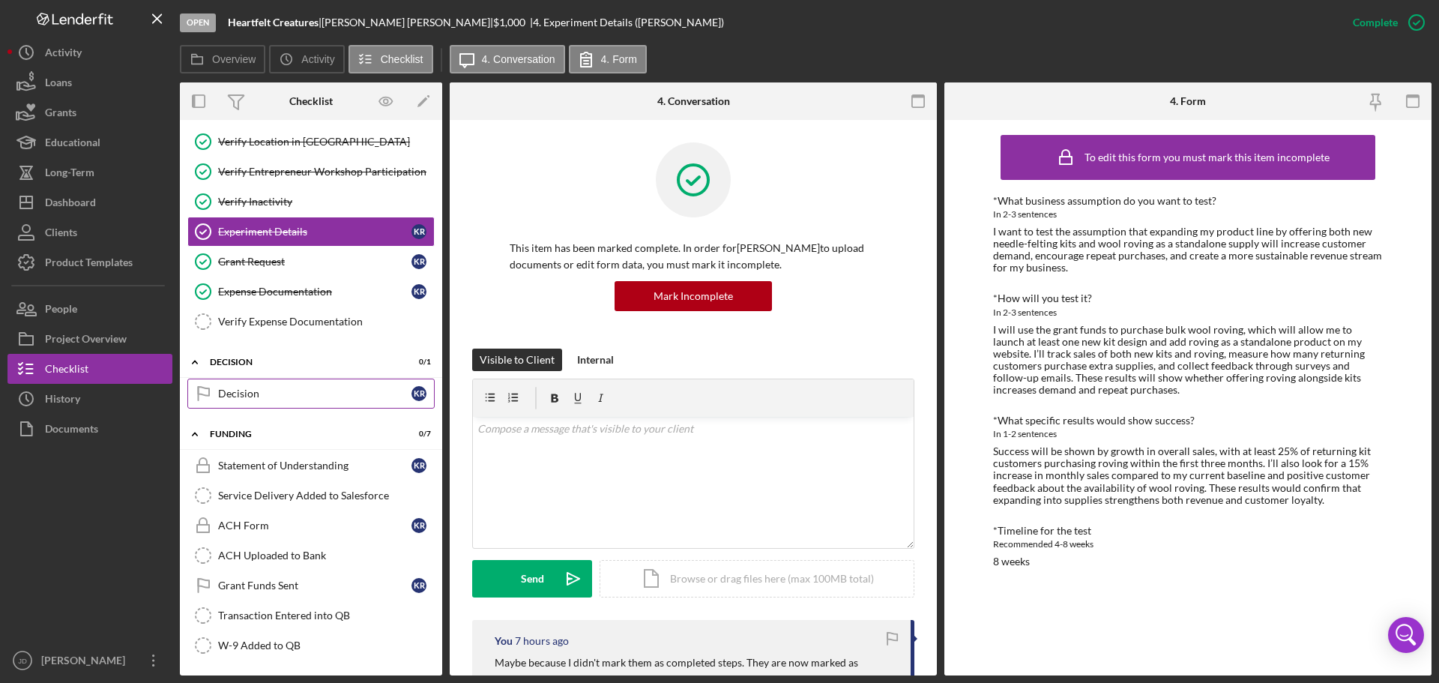
click at [271, 391] on div "Decision" at bounding box center [314, 394] width 193 height 12
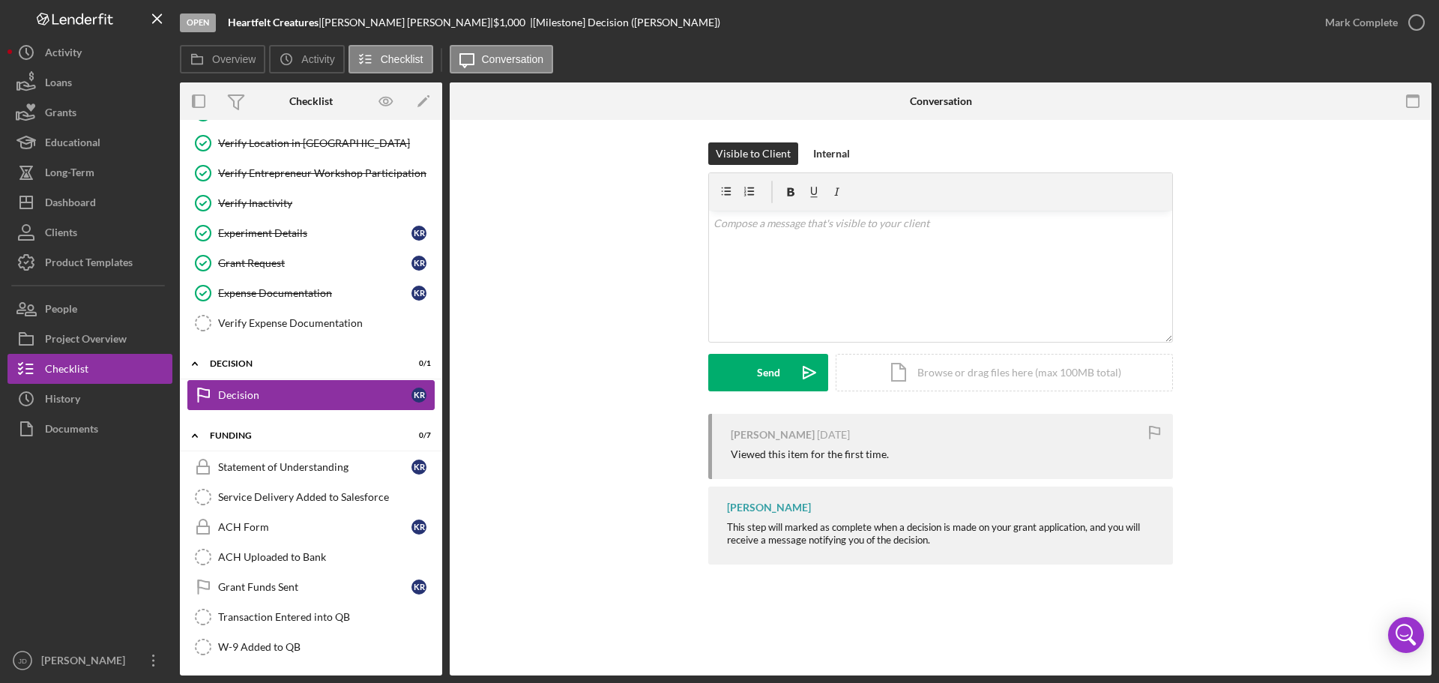
scroll to position [151, 0]
click at [274, 471] on div "Statement of Understanding" at bounding box center [314, 465] width 193 height 12
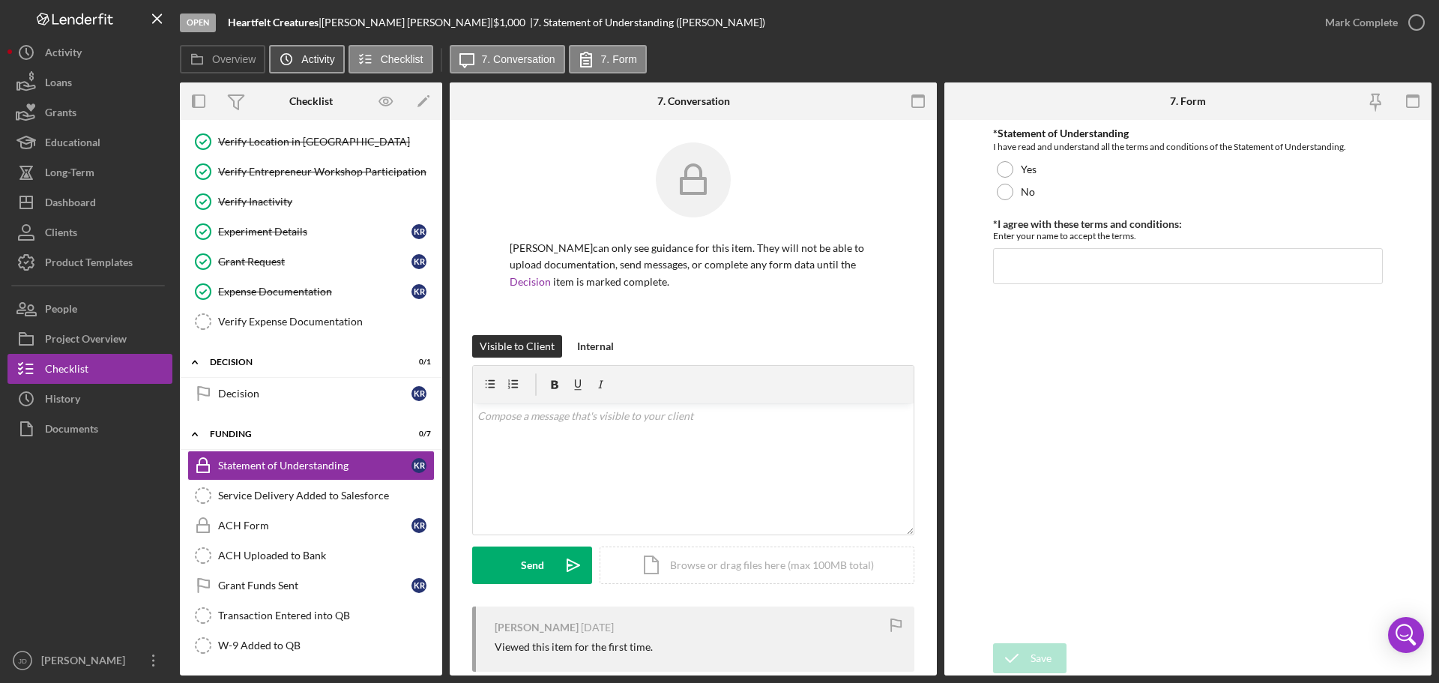
click at [320, 56] on label "Activity" at bounding box center [317, 59] width 33 height 12
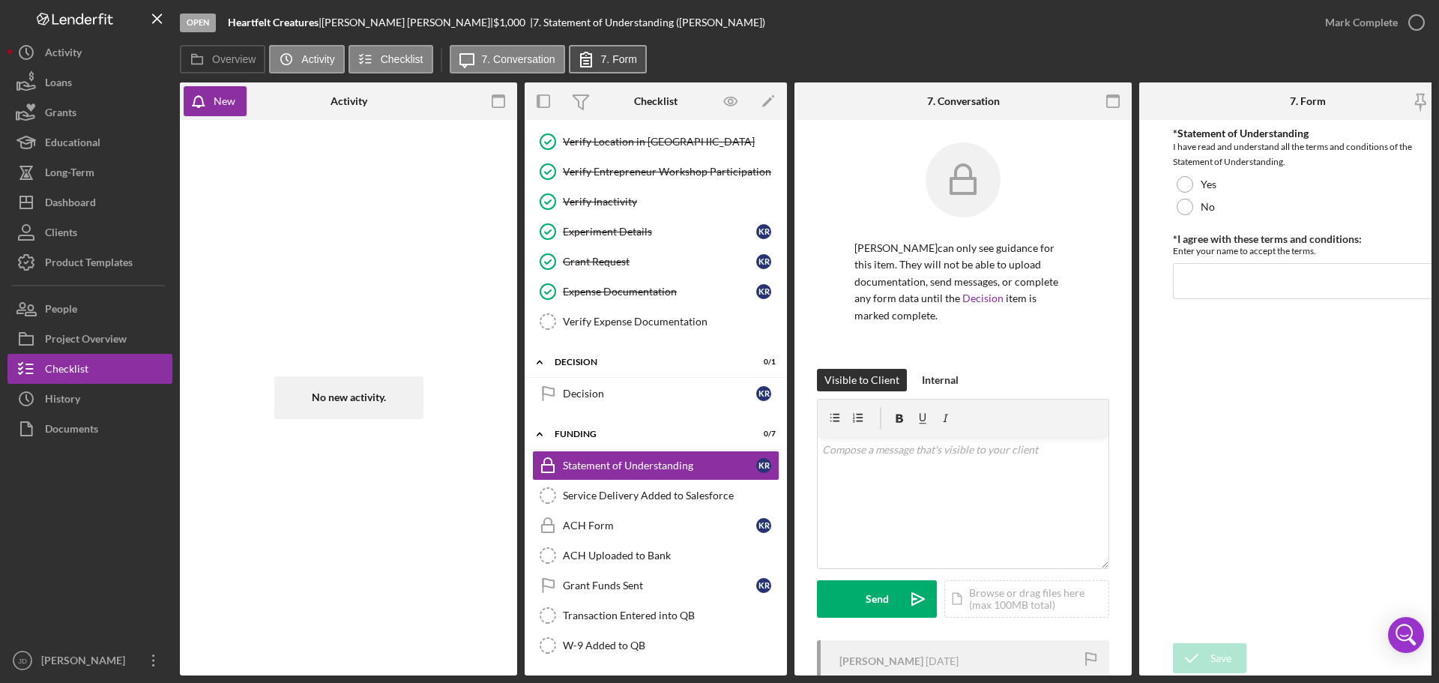
click at [604, 59] on label "7. Form" at bounding box center [619, 59] width 36 height 12
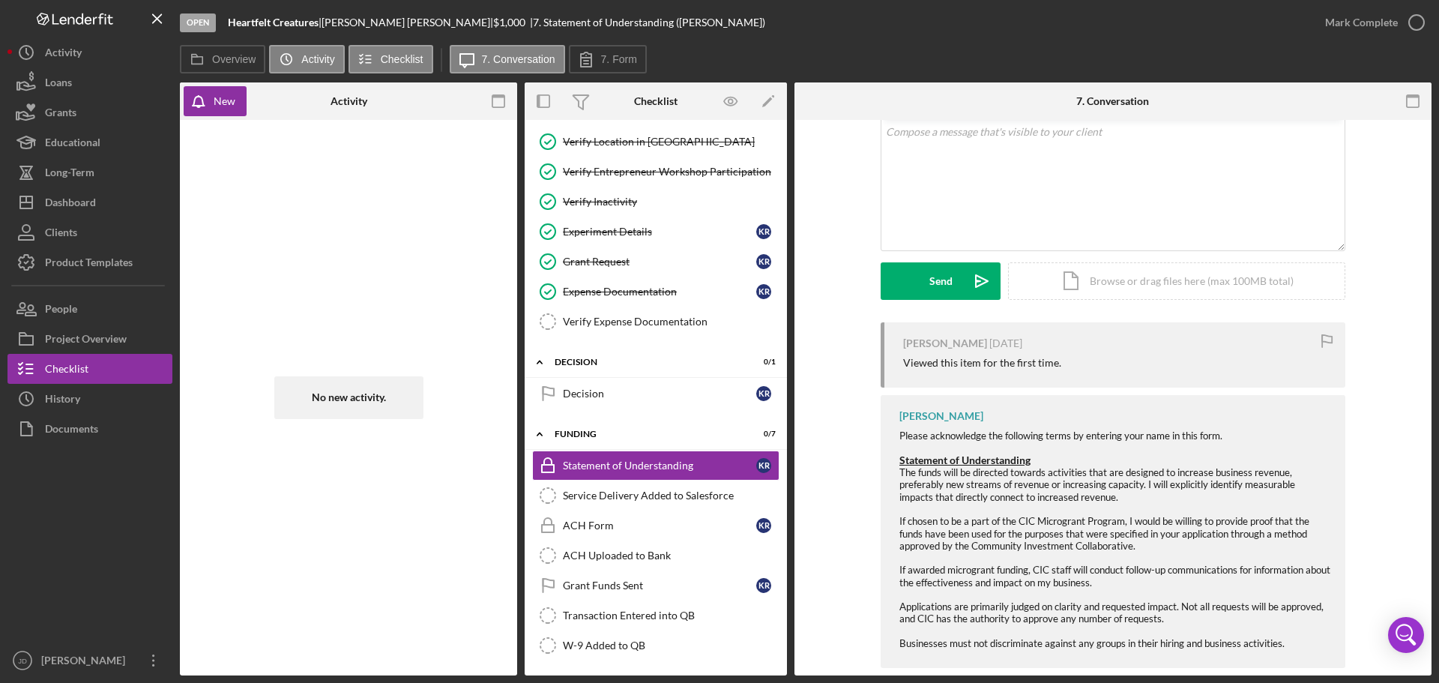
scroll to position [307, 0]
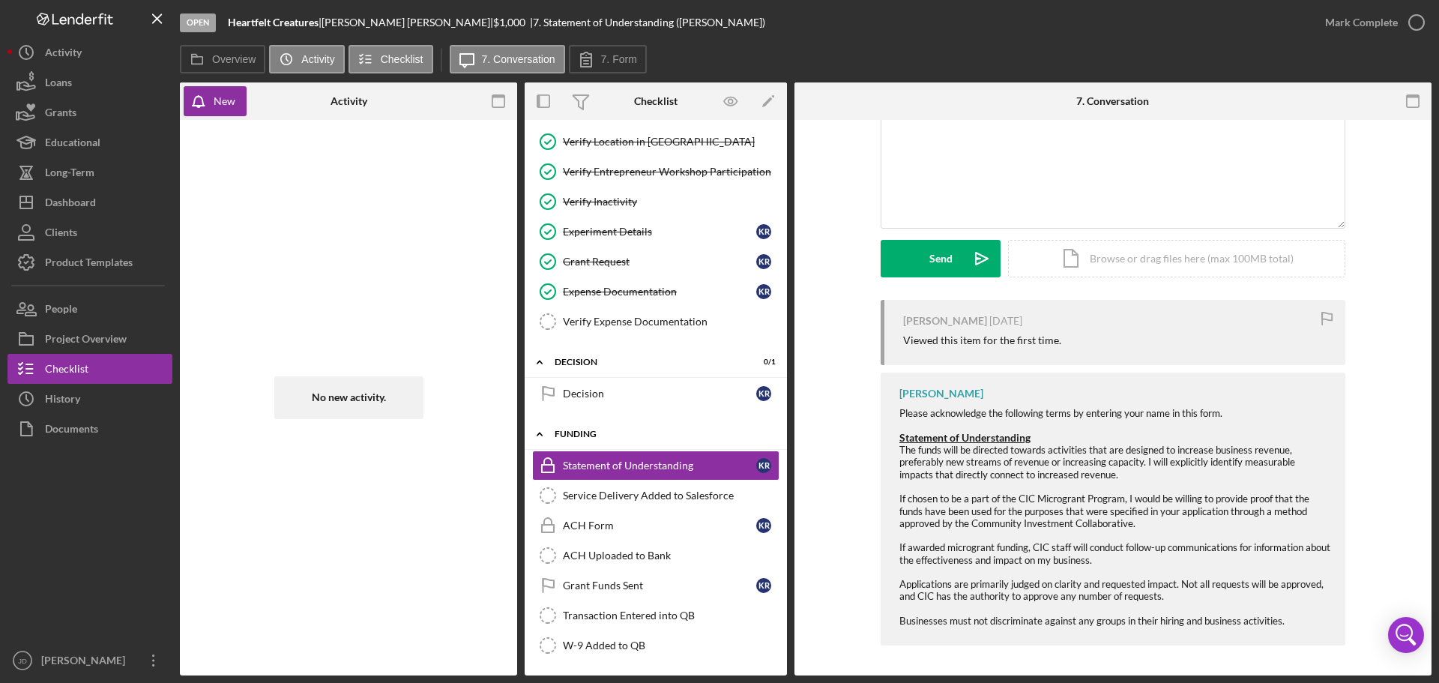
click at [540, 430] on icon "Icon/Expander" at bounding box center [540, 434] width 30 height 30
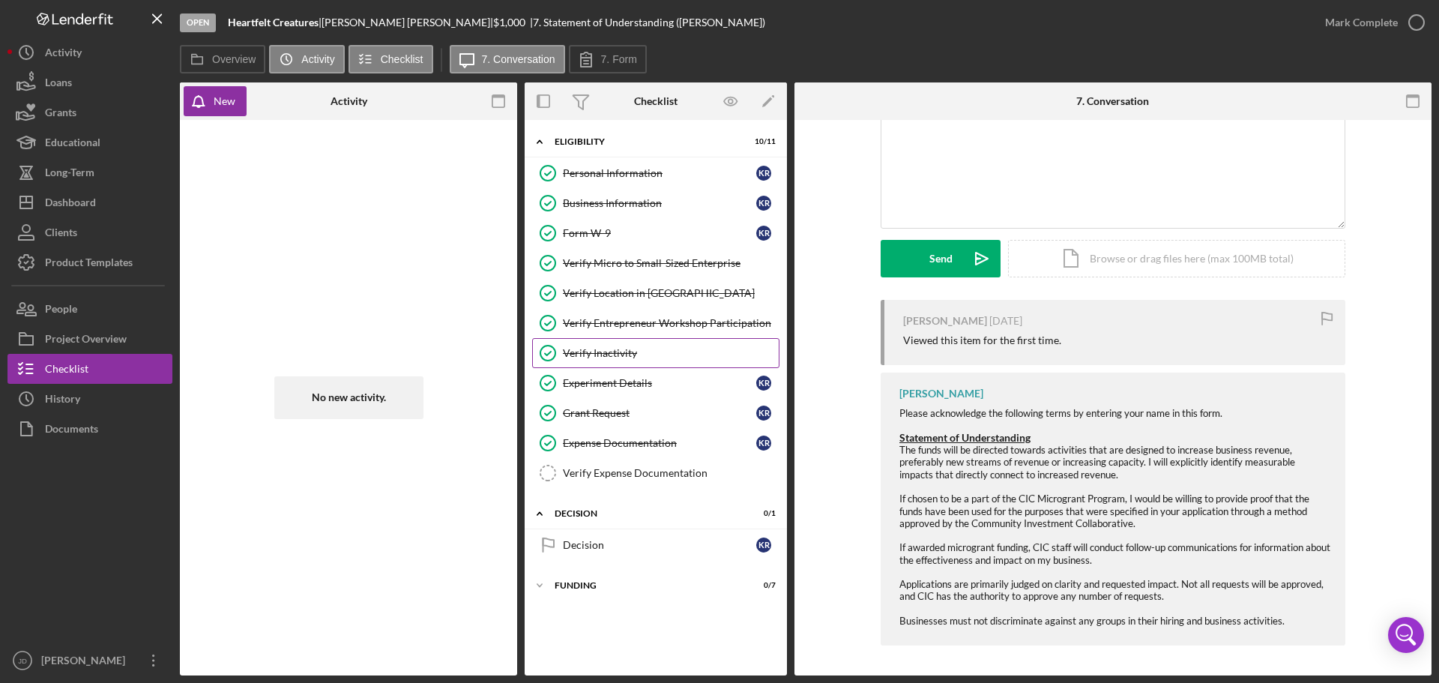
click at [609, 354] on div "Verify Inactivity" at bounding box center [671, 353] width 216 height 12
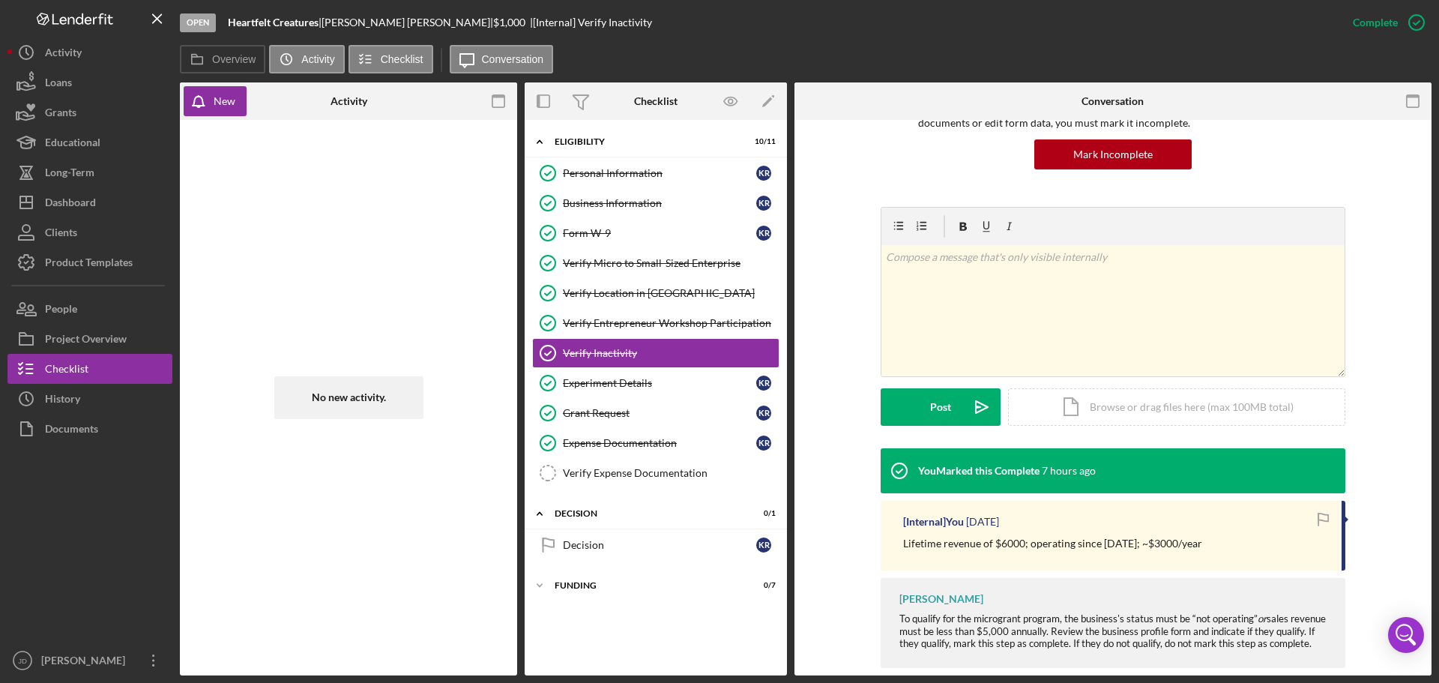
scroll to position [177, 0]
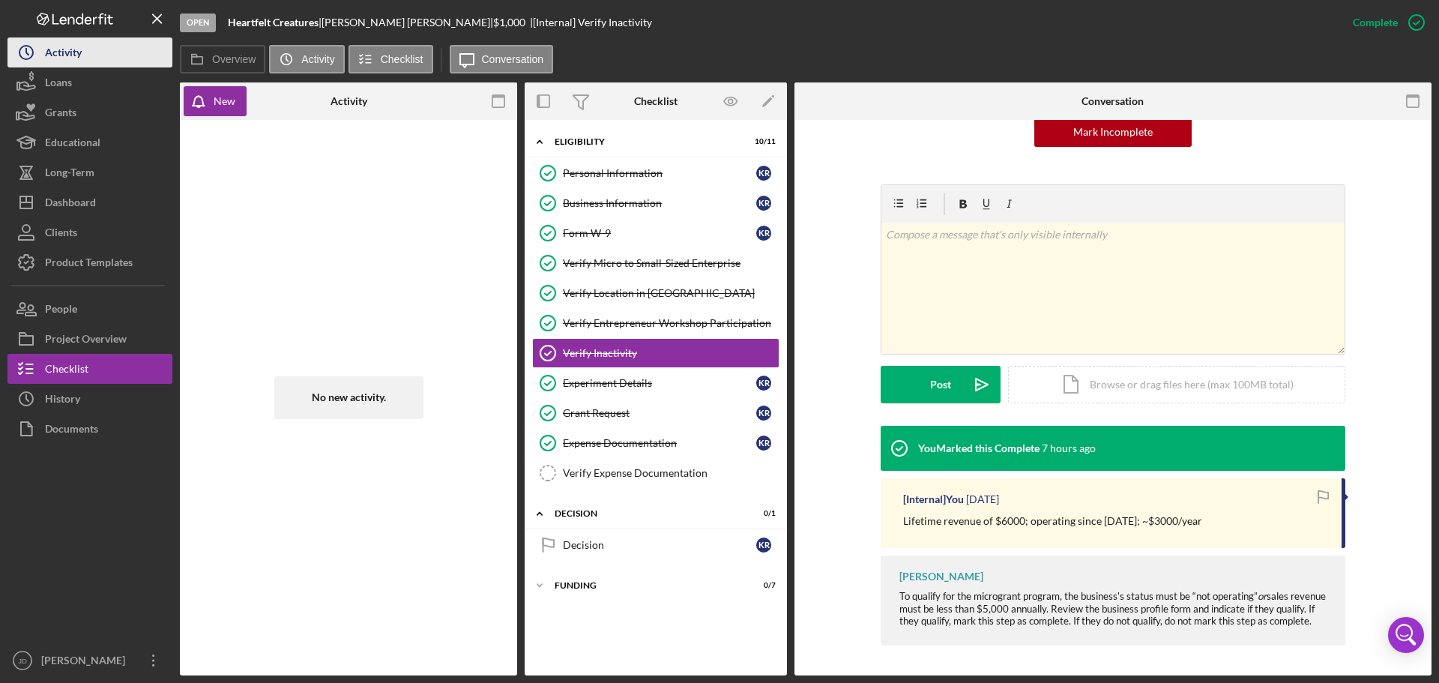
click at [77, 52] on div "Activity" at bounding box center [63, 54] width 37 height 34
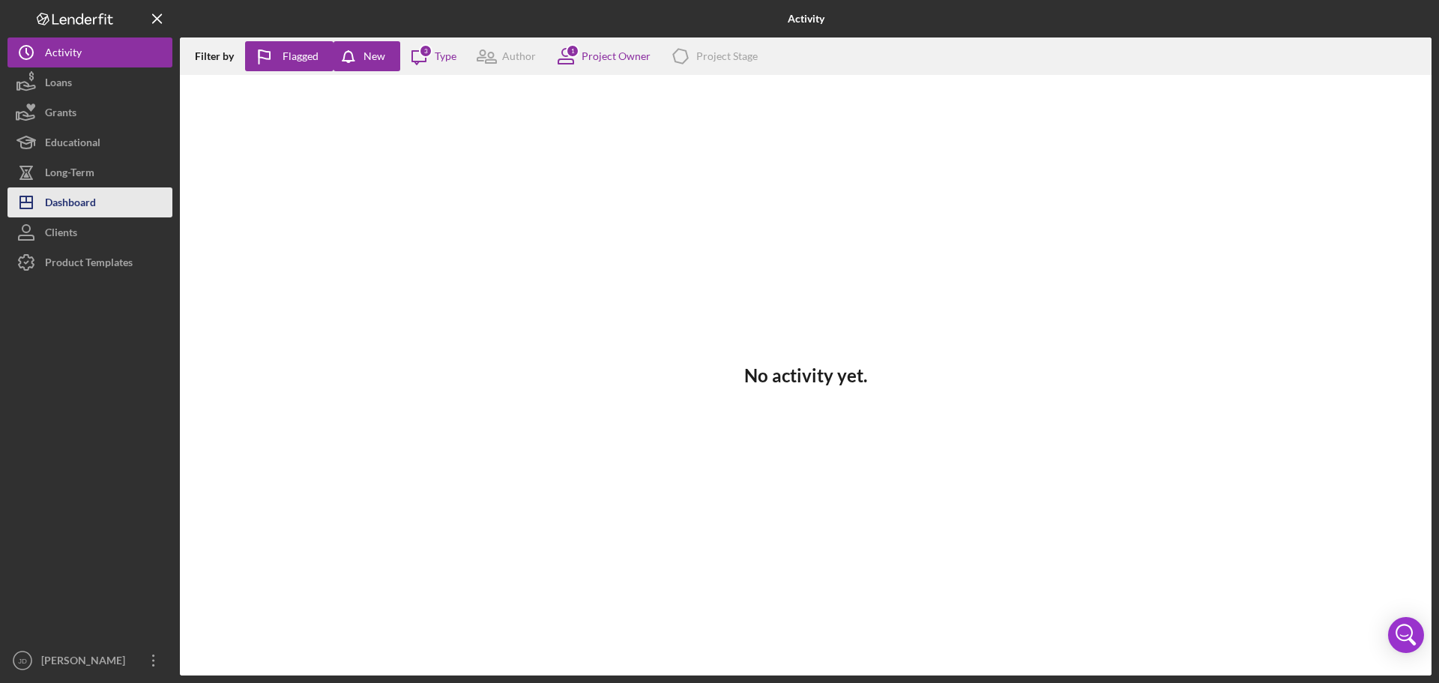
click at [74, 202] on div "Dashboard" at bounding box center [70, 204] width 51 height 34
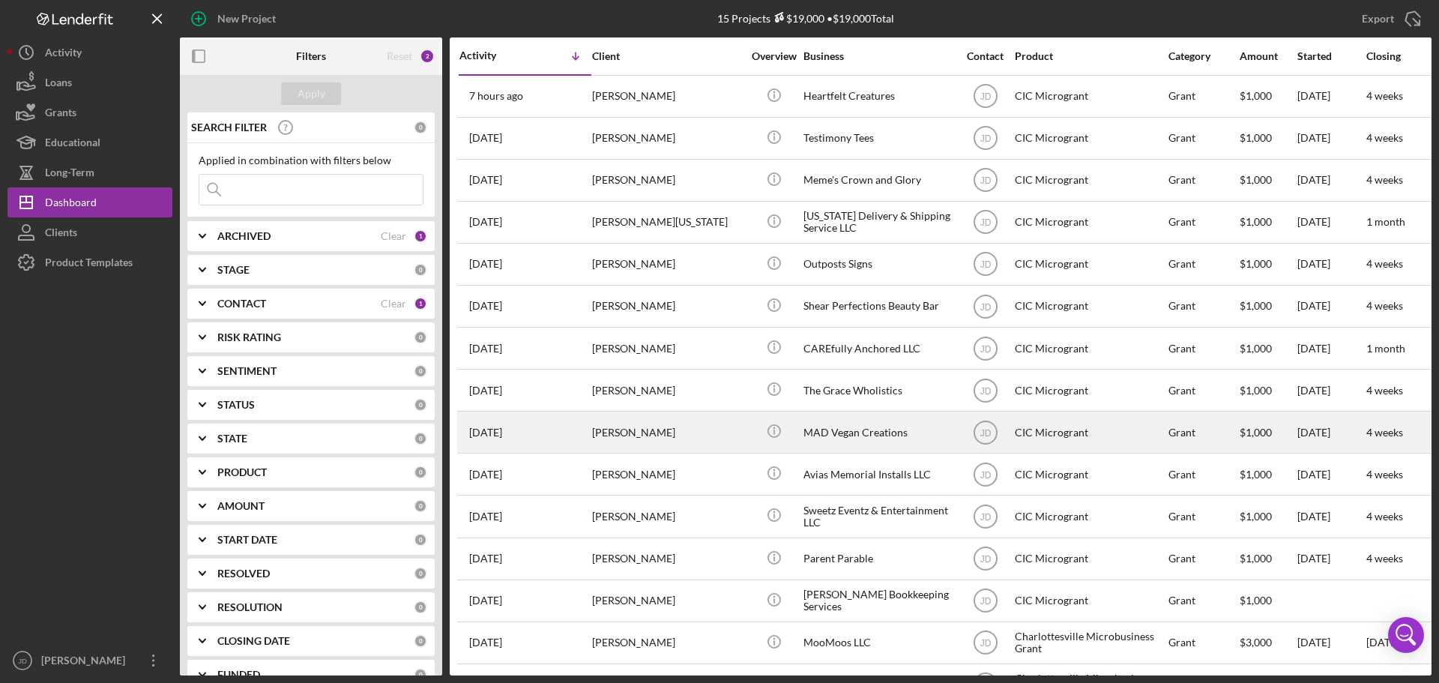
click at [660, 432] on div "[PERSON_NAME]" at bounding box center [667, 432] width 150 height 40
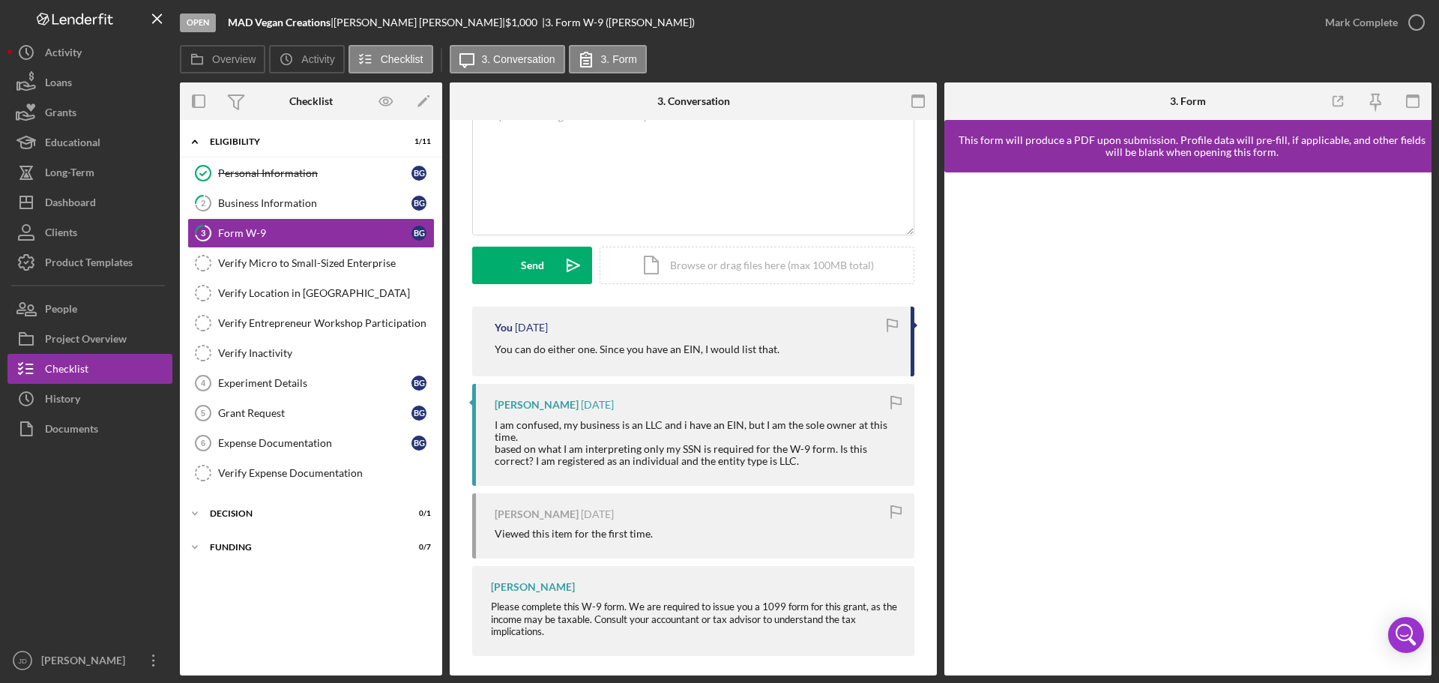
scroll to position [118, 0]
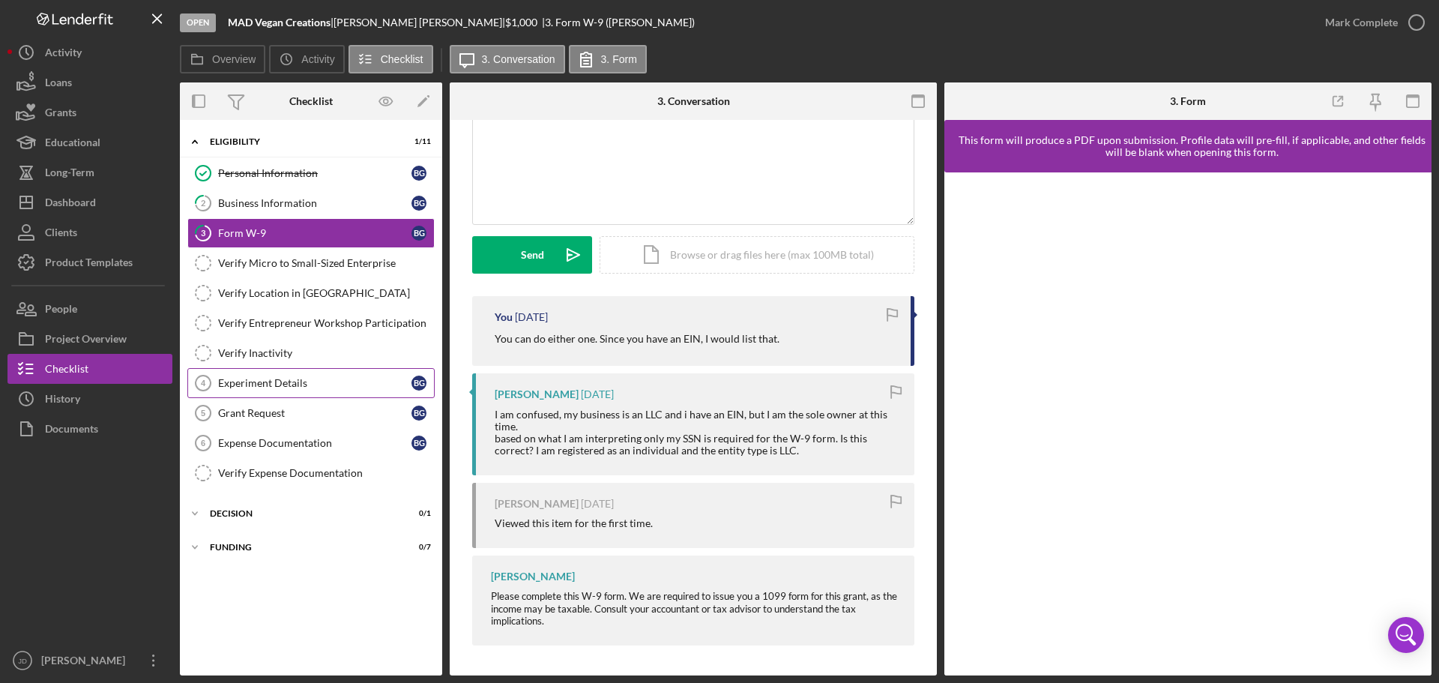
click at [265, 377] on div "Experiment Details" at bounding box center [314, 383] width 193 height 12
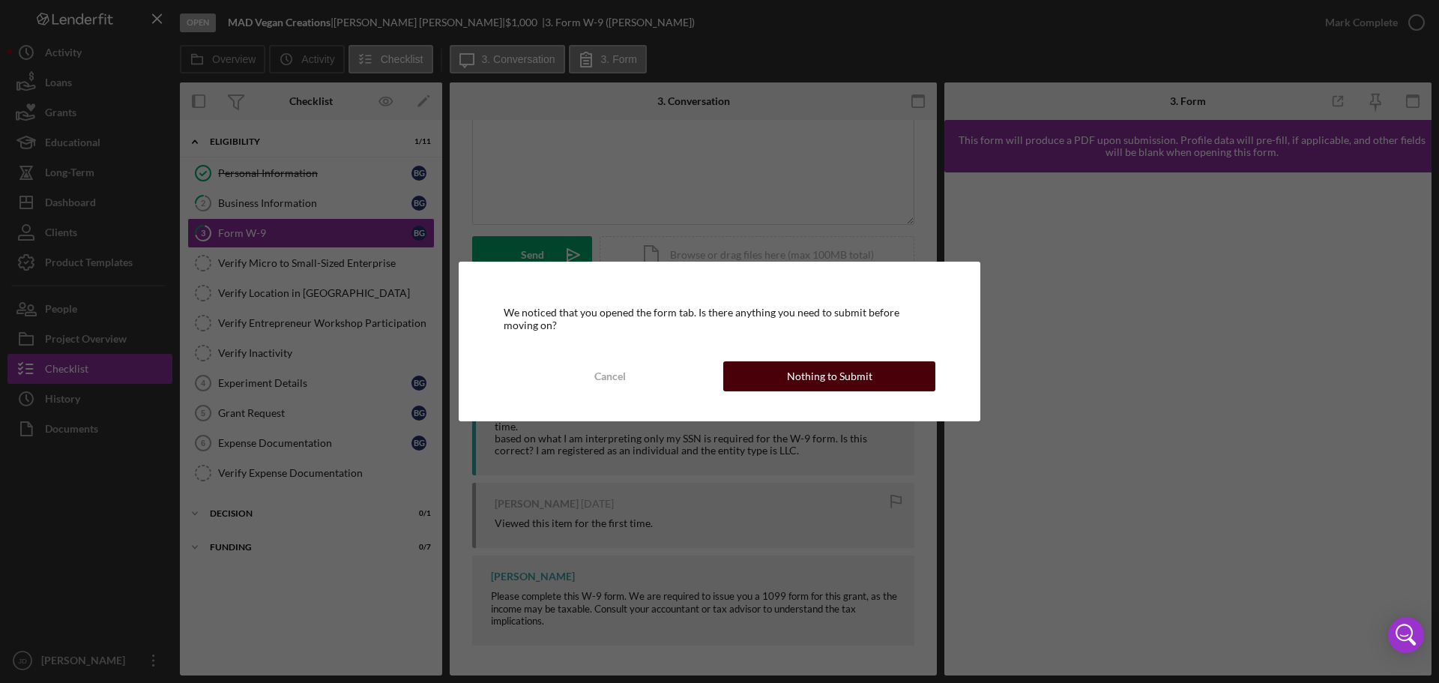
click at [774, 372] on button "Nothing to Submit" at bounding box center [829, 376] width 212 height 30
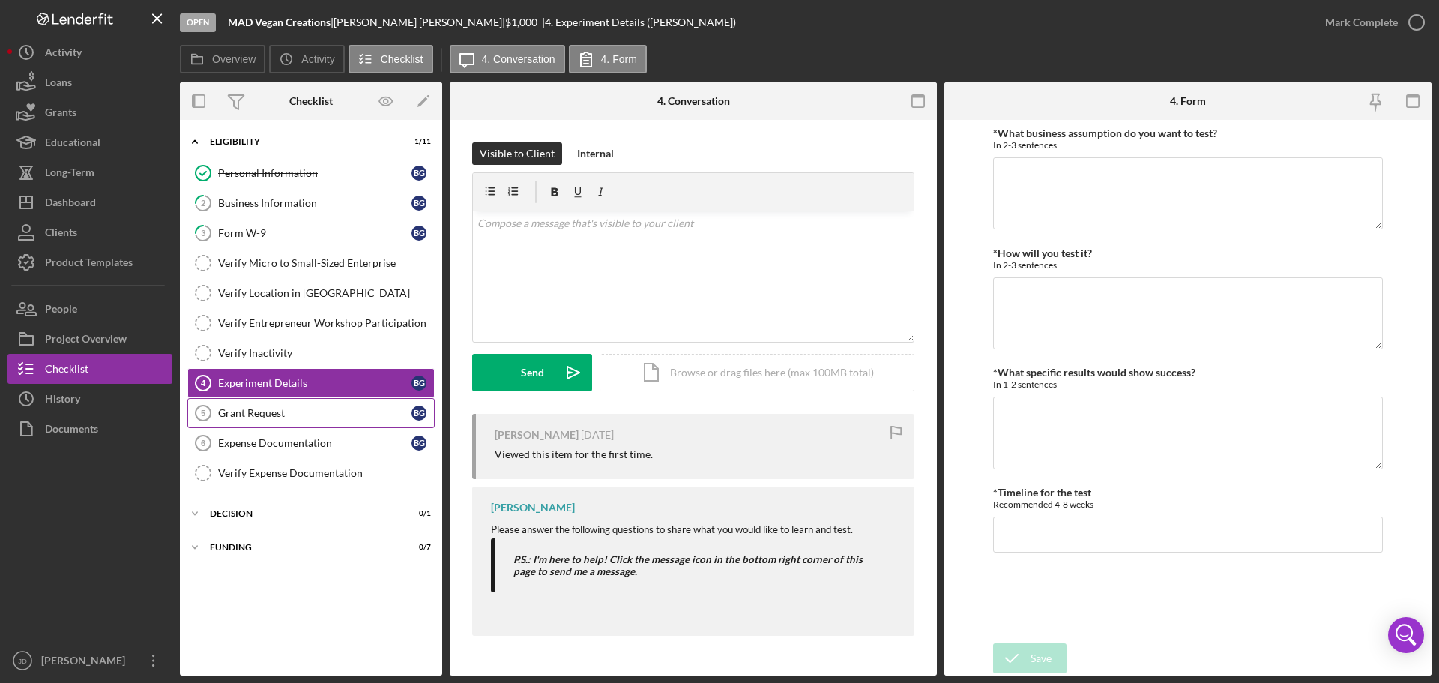
click at [340, 410] on div "Grant Request" at bounding box center [314, 413] width 193 height 12
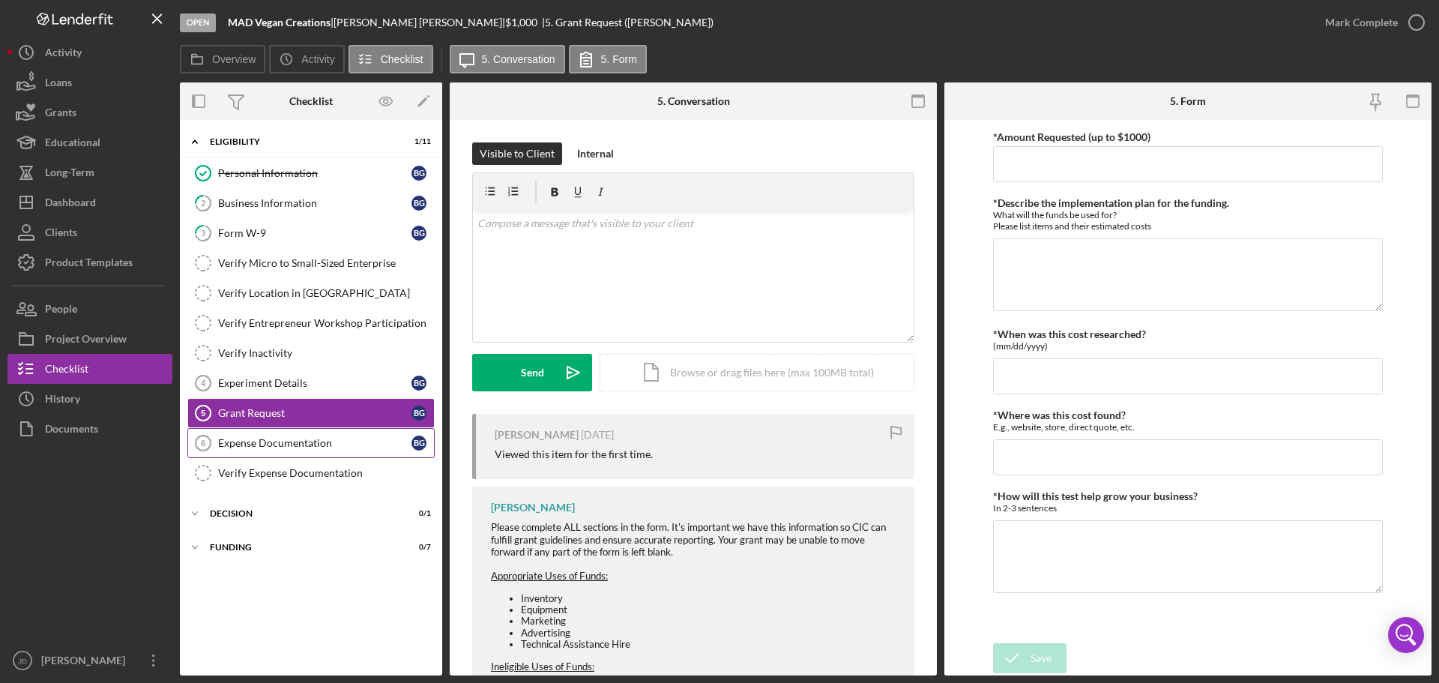
click at [297, 444] on div "Expense Documentation" at bounding box center [314, 443] width 193 height 12
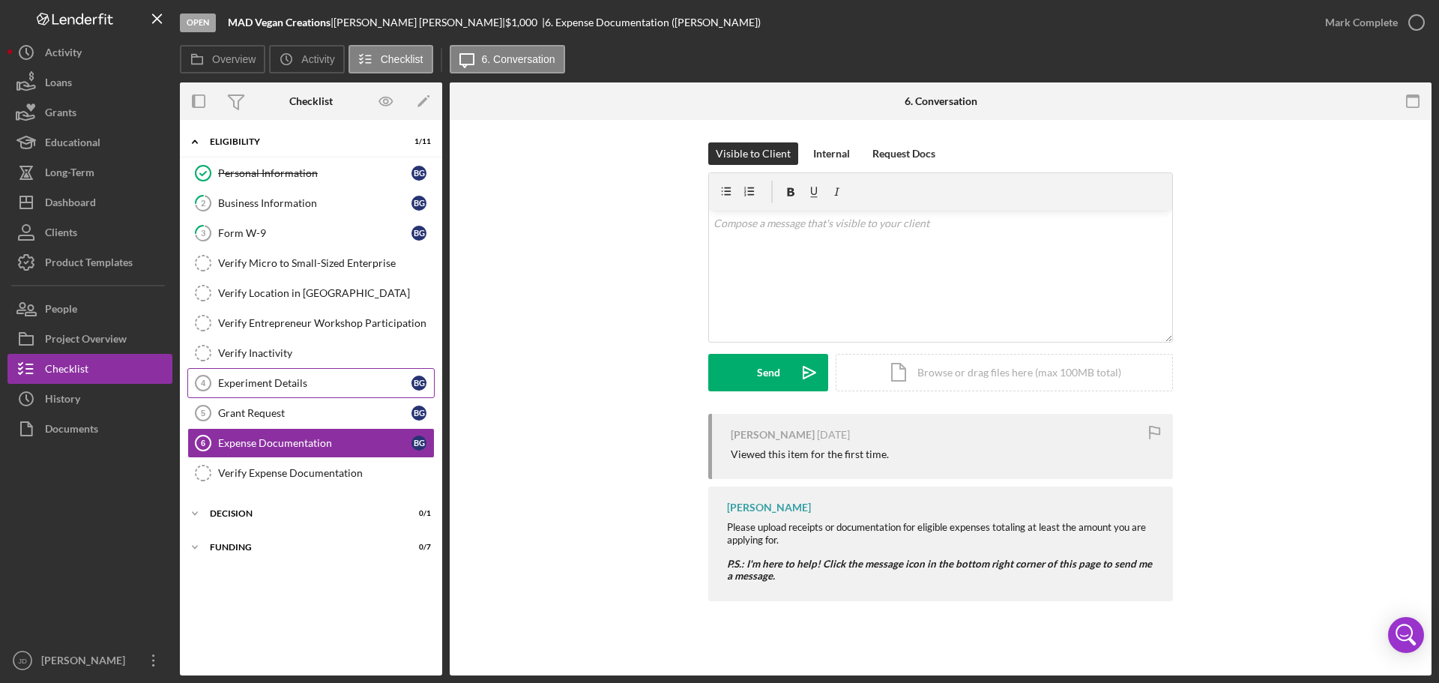
click at [265, 380] on div "Experiment Details" at bounding box center [314, 383] width 193 height 12
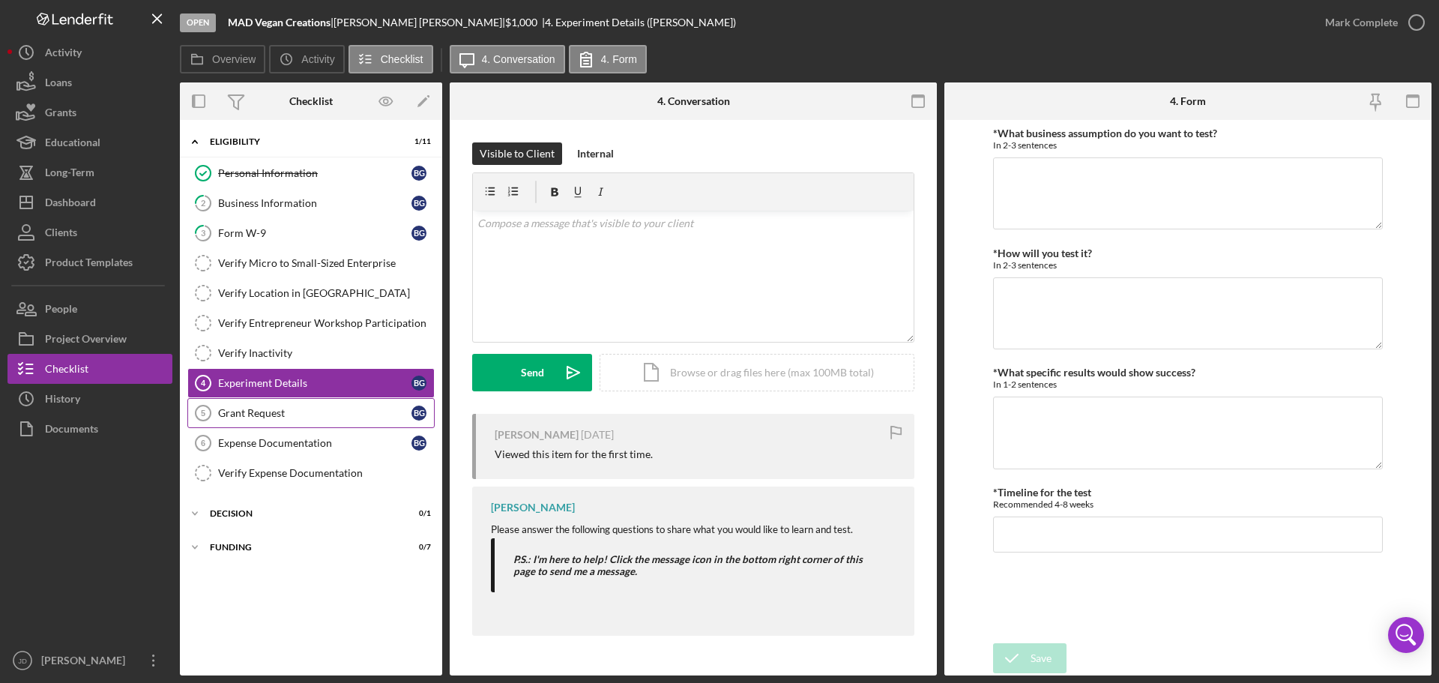
click at [235, 417] on div "Grant Request" at bounding box center [314, 413] width 193 height 12
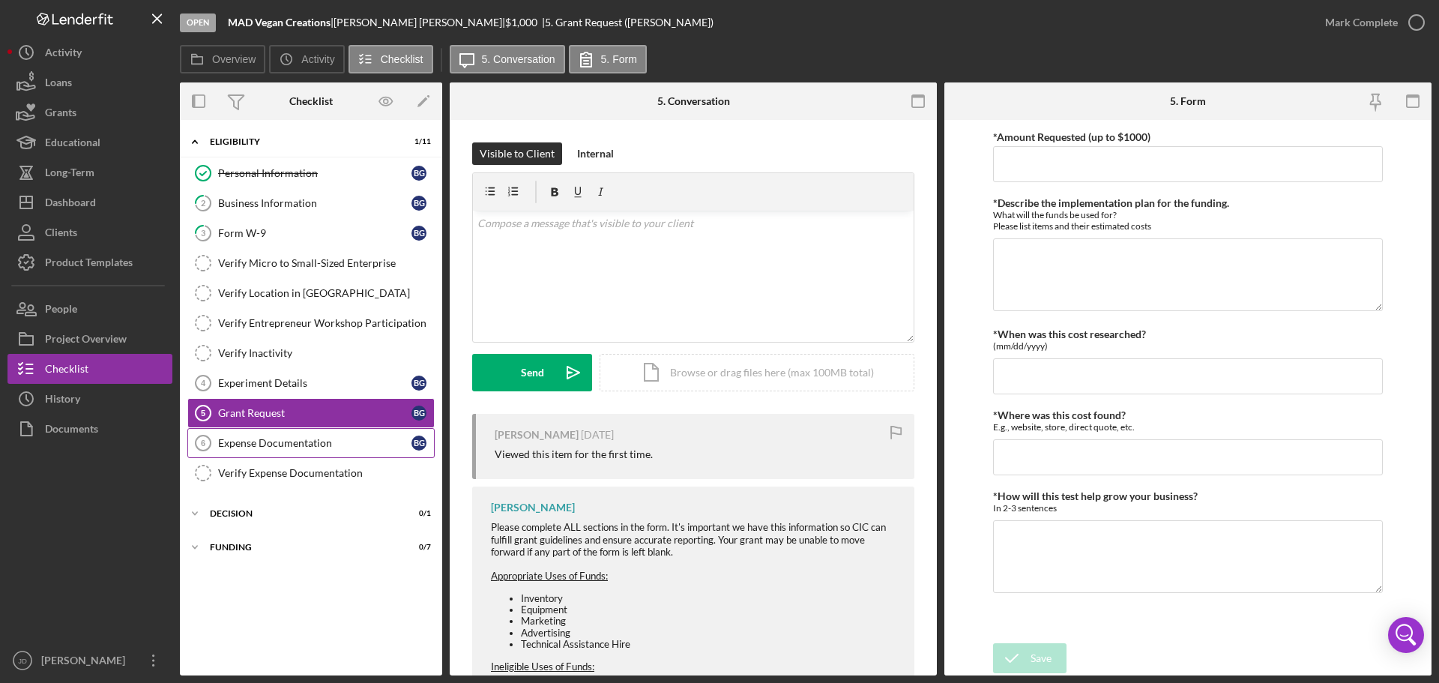
click at [253, 450] on link "Expense Documentation 6 Expense Documentation B G" at bounding box center [310, 443] width 247 height 30
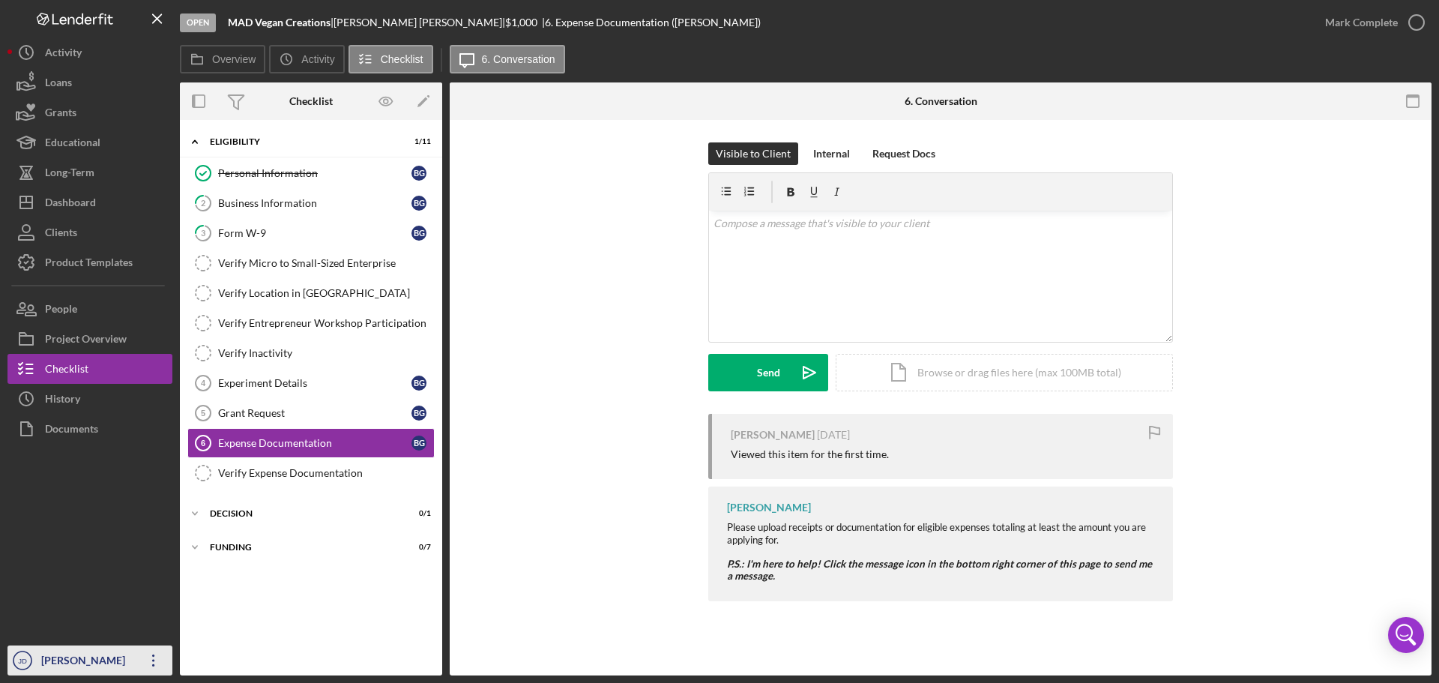
click at [147, 655] on icon "Icon/Overflow" at bounding box center [153, 660] width 37 height 37
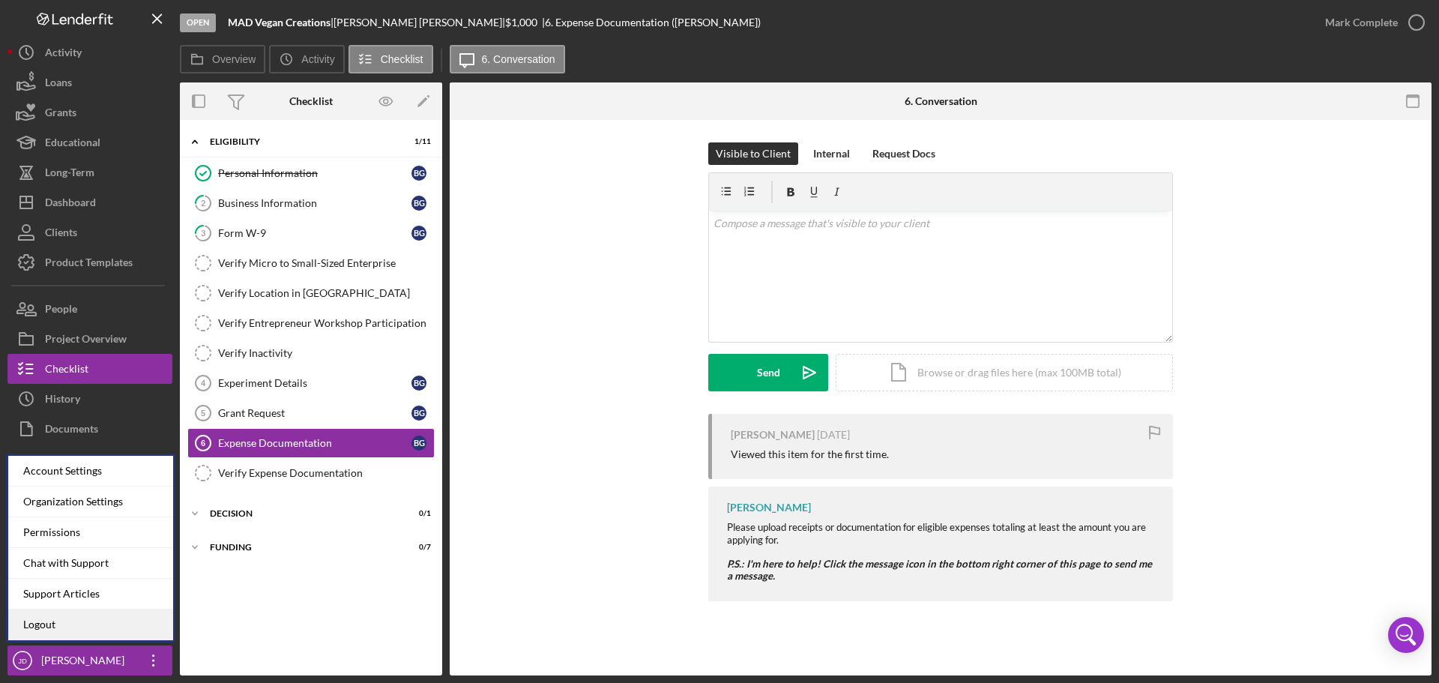
click at [44, 623] on link "Logout" at bounding box center [90, 624] width 165 height 31
